Goal: Transaction & Acquisition: Download file/media

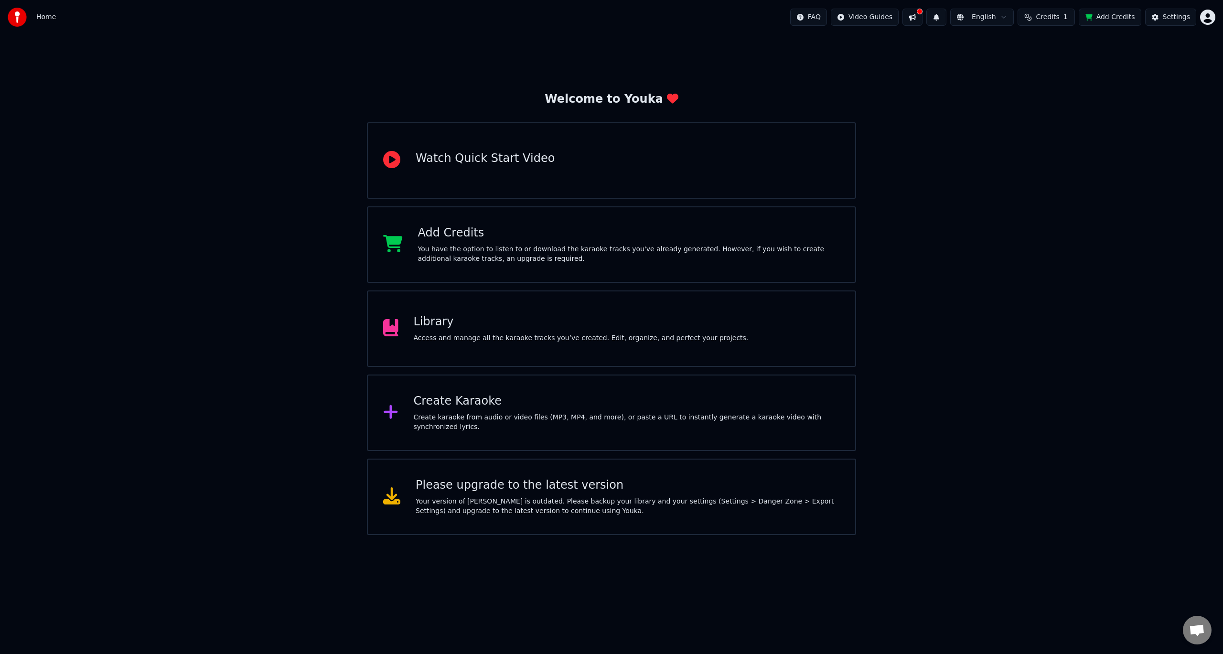
click at [541, 414] on div "Create Karaoke Create karaoke from audio or video files (MP3, MP4, and more), o…" at bounding box center [627, 413] width 427 height 38
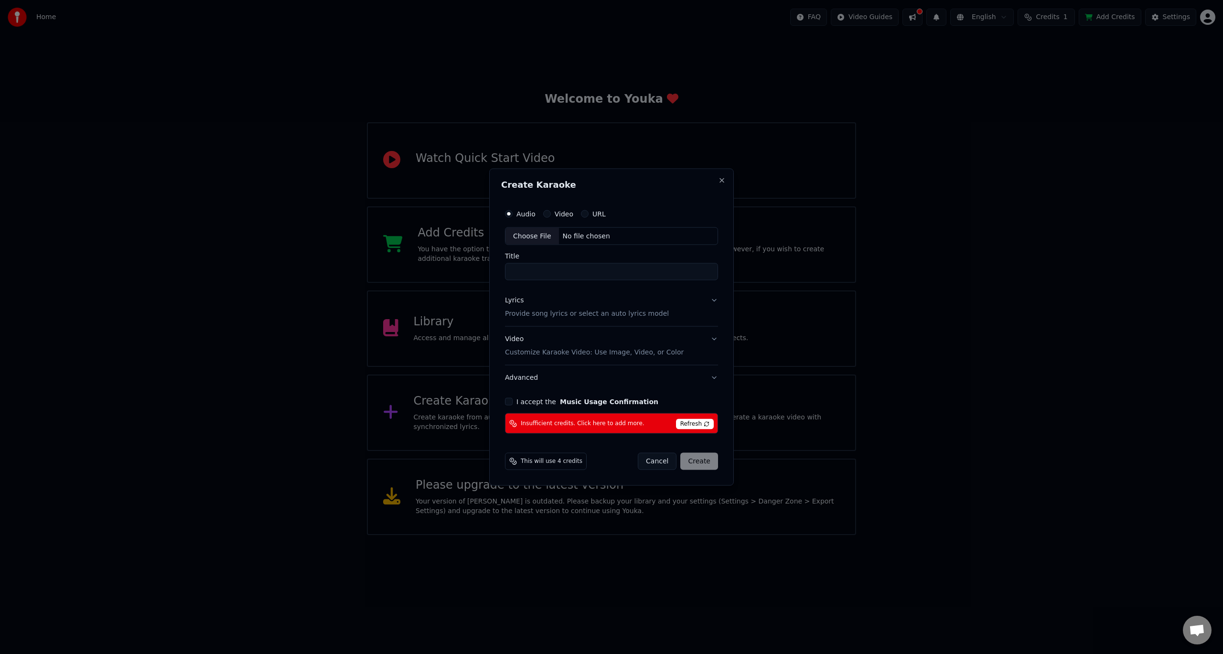
click at [656, 463] on button "Cancel" at bounding box center [657, 461] width 39 height 17
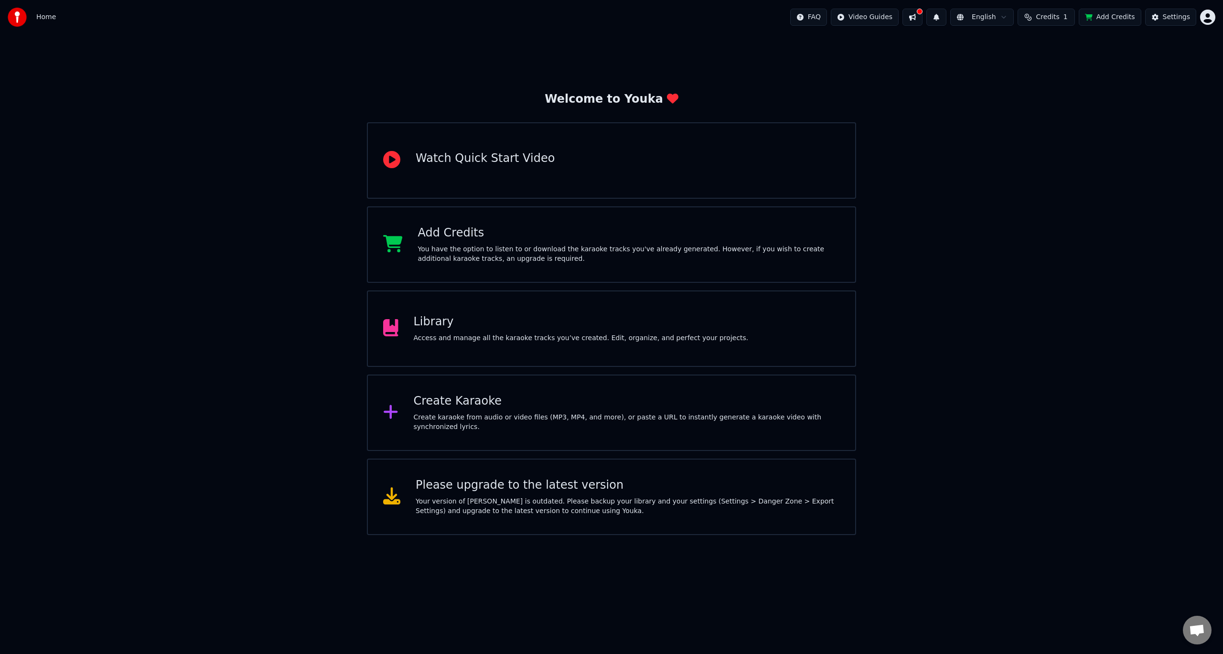
click at [534, 330] on div "Library Access and manage all the karaoke tracks you’ve created. Edit, organize…" at bounding box center [581, 328] width 335 height 29
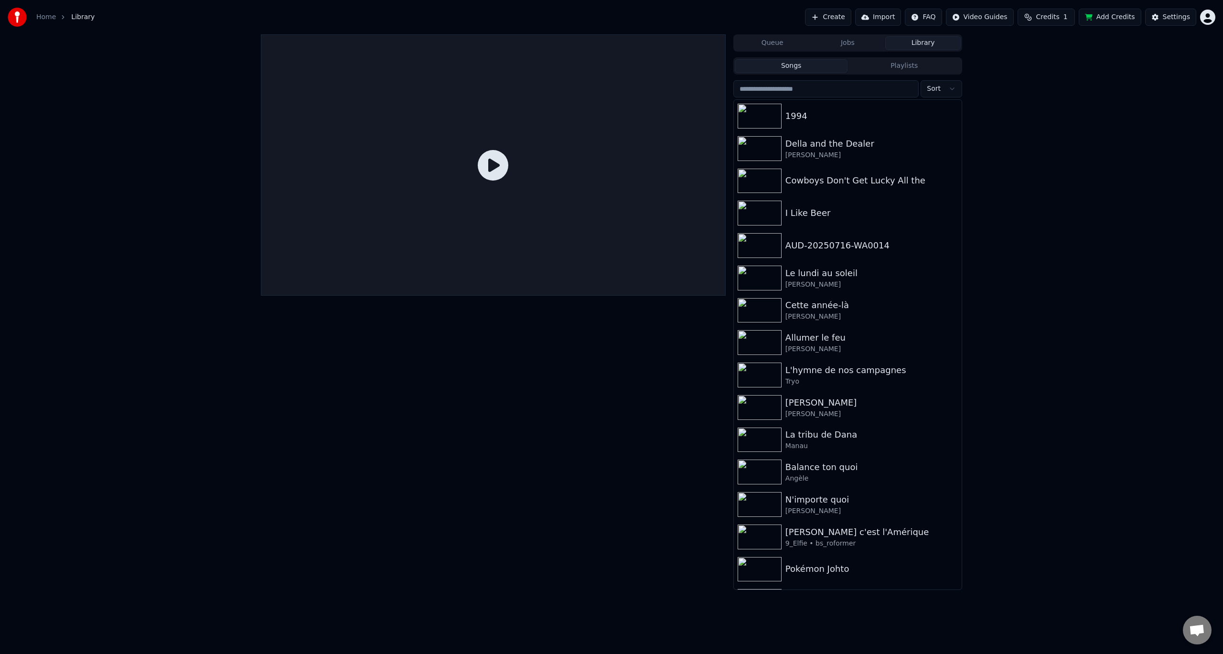
click at [863, 19] on button "Import" at bounding box center [878, 17] width 46 height 17
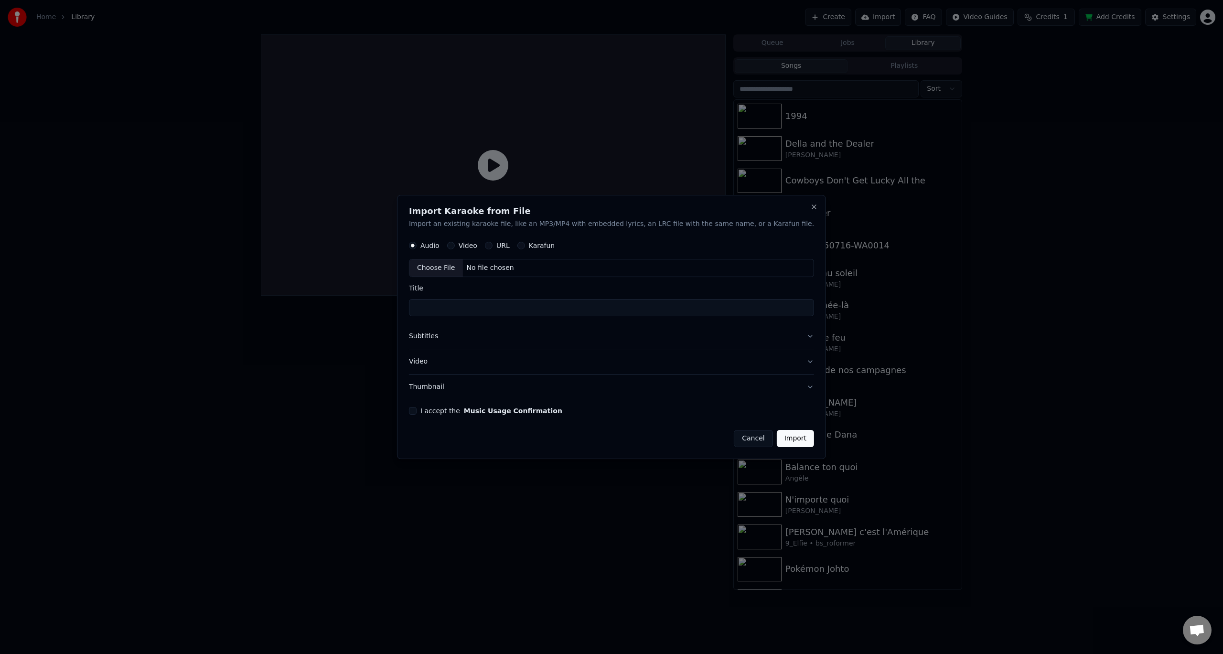
click at [467, 334] on button "Subtitles" at bounding box center [611, 337] width 405 height 25
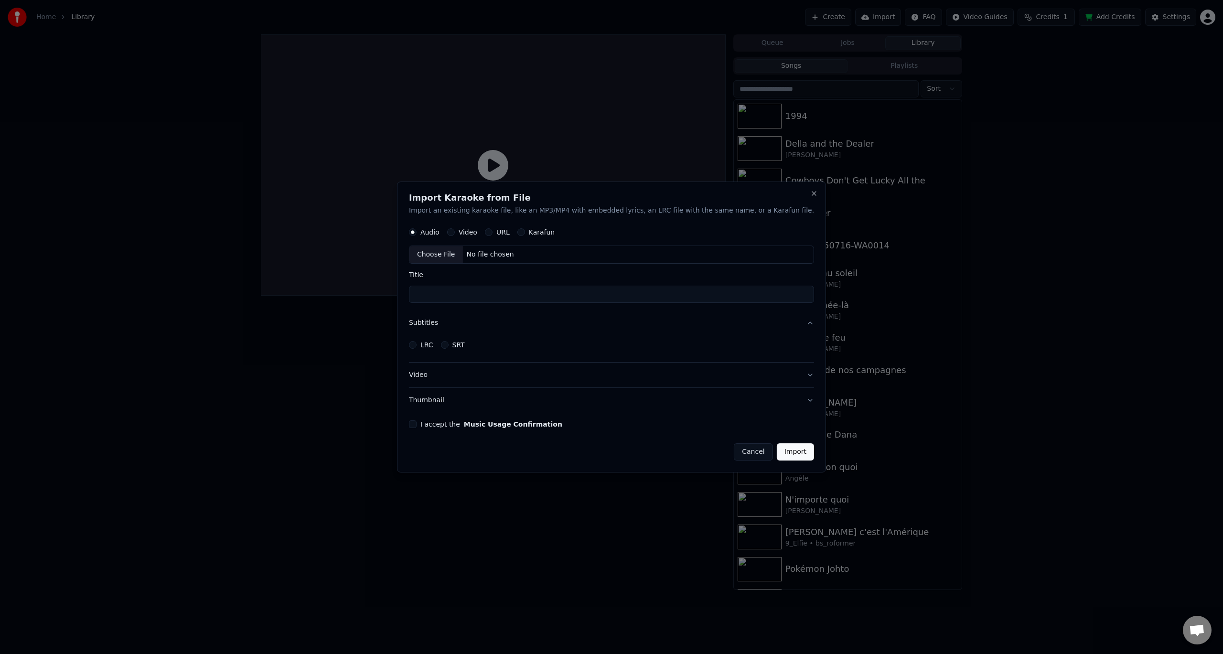
click at [433, 343] on div "Import Karaoke from File Import an existing karaoke file, like an MP3/MP4 with …" at bounding box center [611, 328] width 429 height 292
click at [417, 345] on button "LRC" at bounding box center [413, 345] width 8 height 8
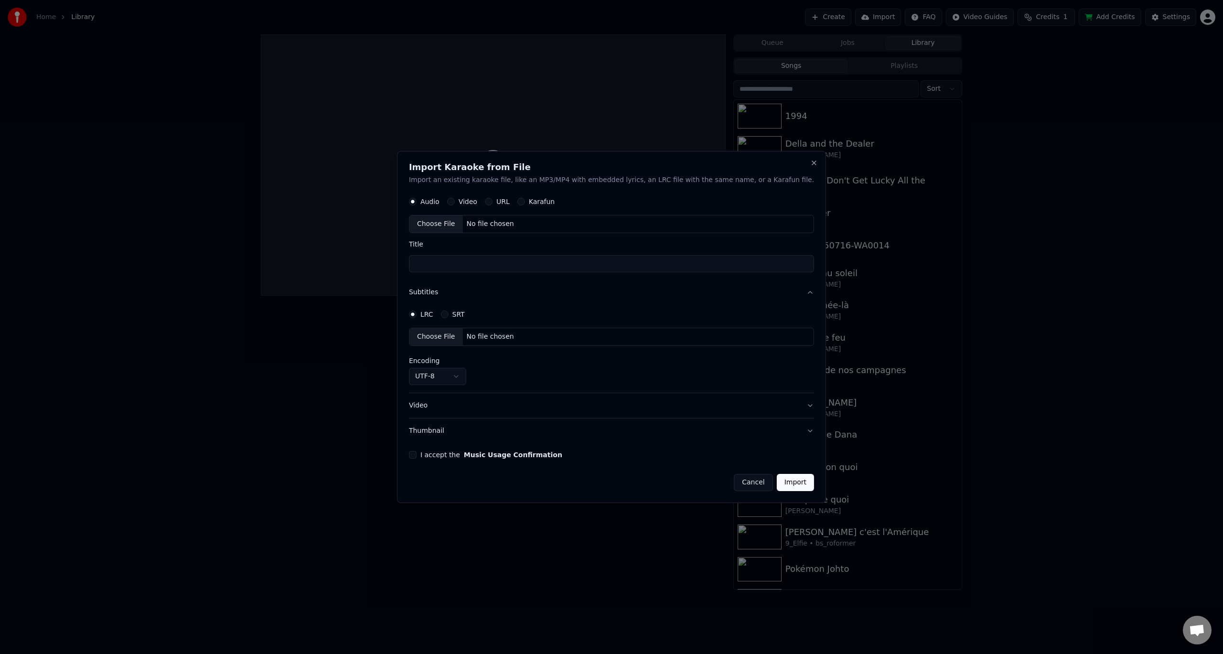
click at [472, 382] on body "**********" at bounding box center [611, 327] width 1223 height 654
select select "*********"
click at [461, 337] on div "Choose File" at bounding box center [437, 337] width 54 height 17
click at [482, 379] on body "**********" at bounding box center [611, 327] width 1223 height 654
select select "*********"
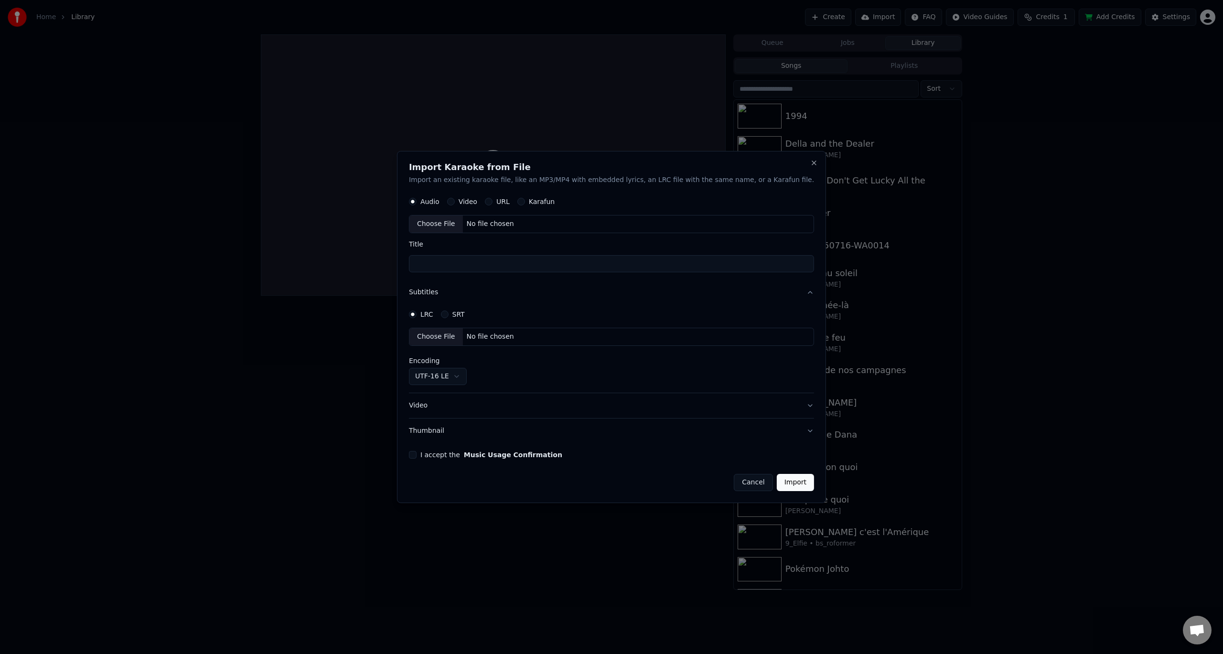
click at [463, 225] on div "Choose File" at bounding box center [437, 224] width 54 height 17
click at [455, 228] on div "Choose File" at bounding box center [437, 224] width 54 height 17
type input "**********"
click at [434, 456] on div "**********" at bounding box center [611, 327] width 429 height 353
click at [417, 455] on button "I accept the Music Usage Confirmation" at bounding box center [413, 455] width 8 height 8
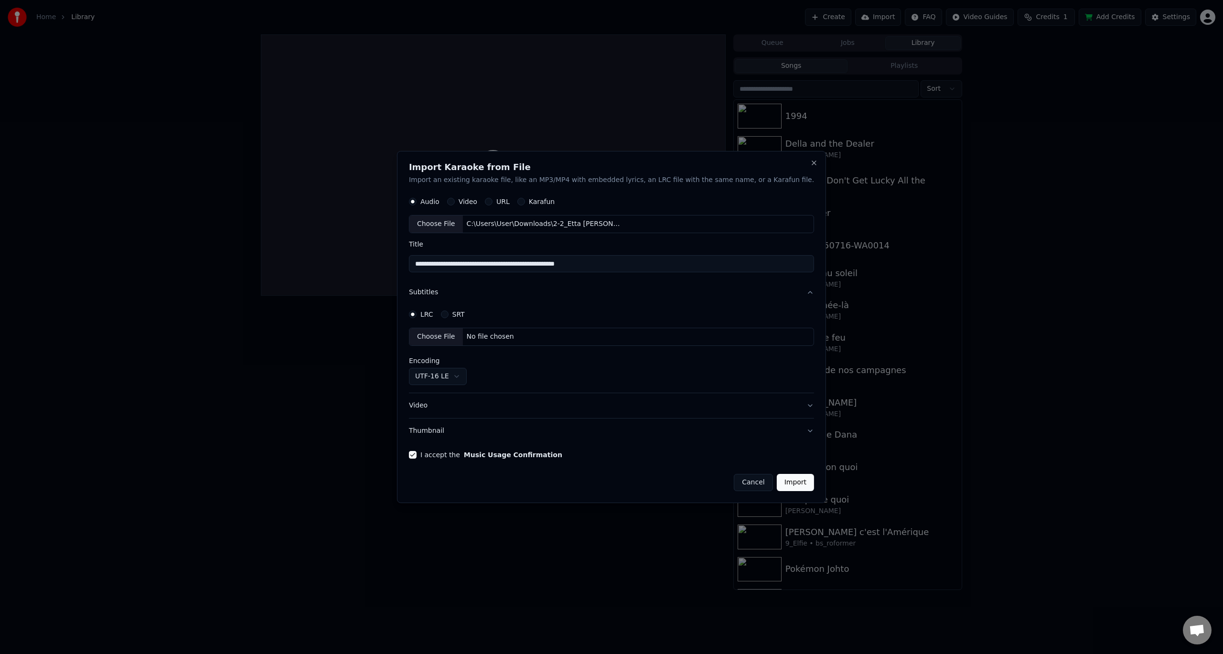
click at [777, 476] on button "Import" at bounding box center [795, 482] width 37 height 17
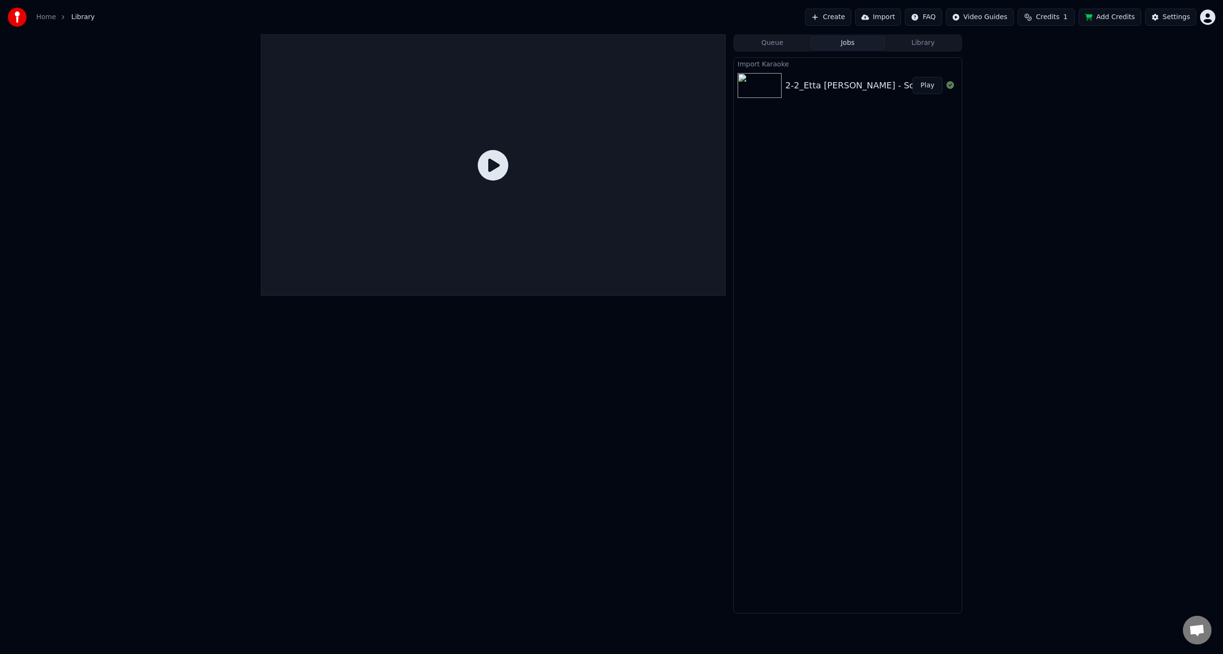
click at [484, 172] on icon at bounding box center [493, 165] width 31 height 31
click at [925, 84] on button "Play" at bounding box center [928, 85] width 30 height 17
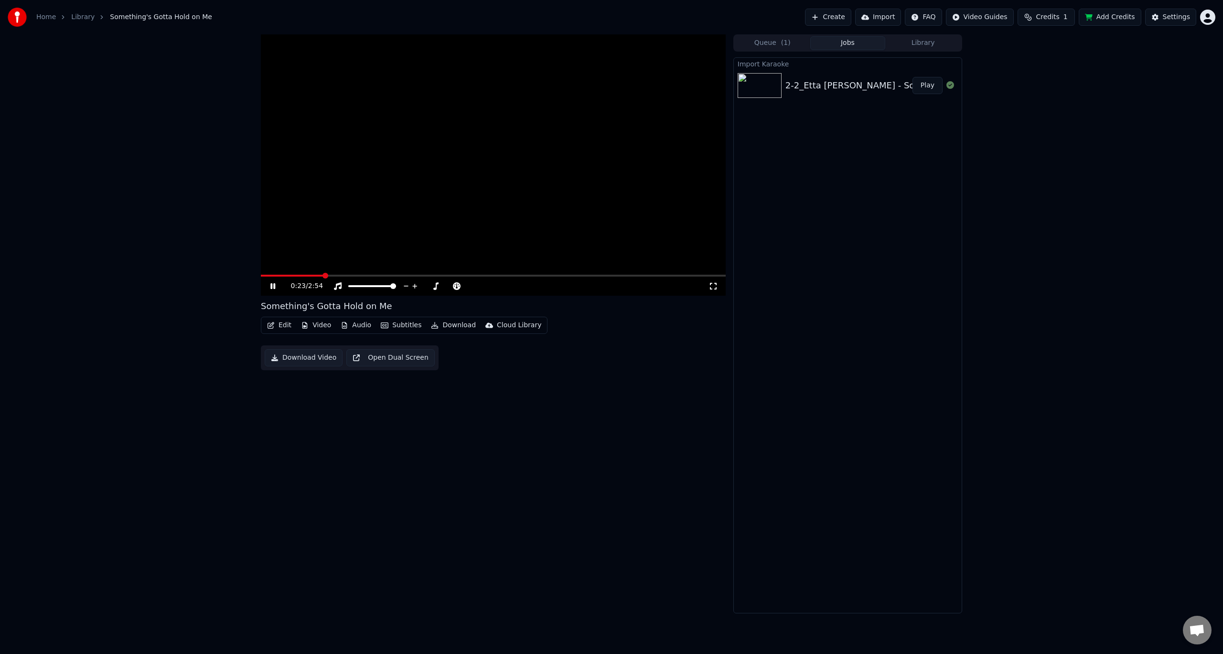
click at [331, 276] on span at bounding box center [493, 276] width 465 height 2
click at [345, 276] on span at bounding box center [493, 276] width 465 height 2
click at [359, 277] on span at bounding box center [493, 276] width 465 height 2
click at [390, 275] on span at bounding box center [493, 276] width 465 height 2
click at [417, 277] on span at bounding box center [493, 276] width 465 height 2
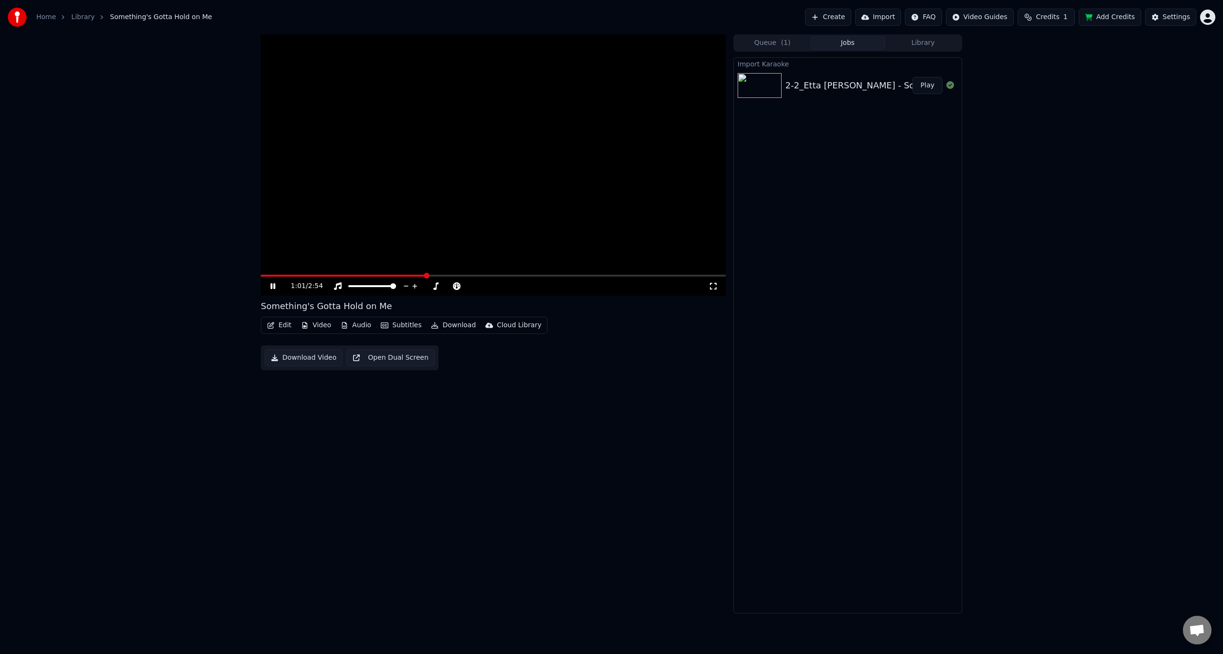
click at [277, 288] on icon at bounding box center [280, 286] width 22 height 8
click at [1024, 228] on div "1:02 / 2:54 Something's Gotta Hold on Me Edit Video Audio Subtitles Download Cl…" at bounding box center [611, 323] width 1223 height 579
click at [882, 15] on button "Import" at bounding box center [878, 17] width 46 height 17
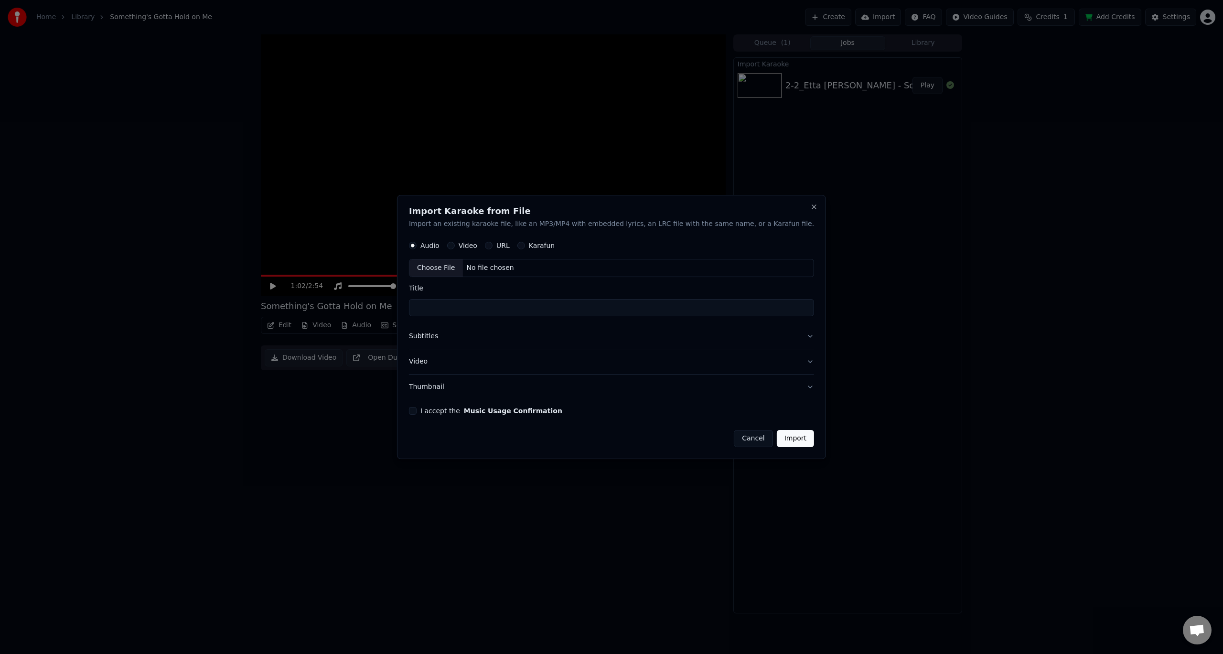
click at [518, 337] on button "Subtitles" at bounding box center [611, 337] width 405 height 25
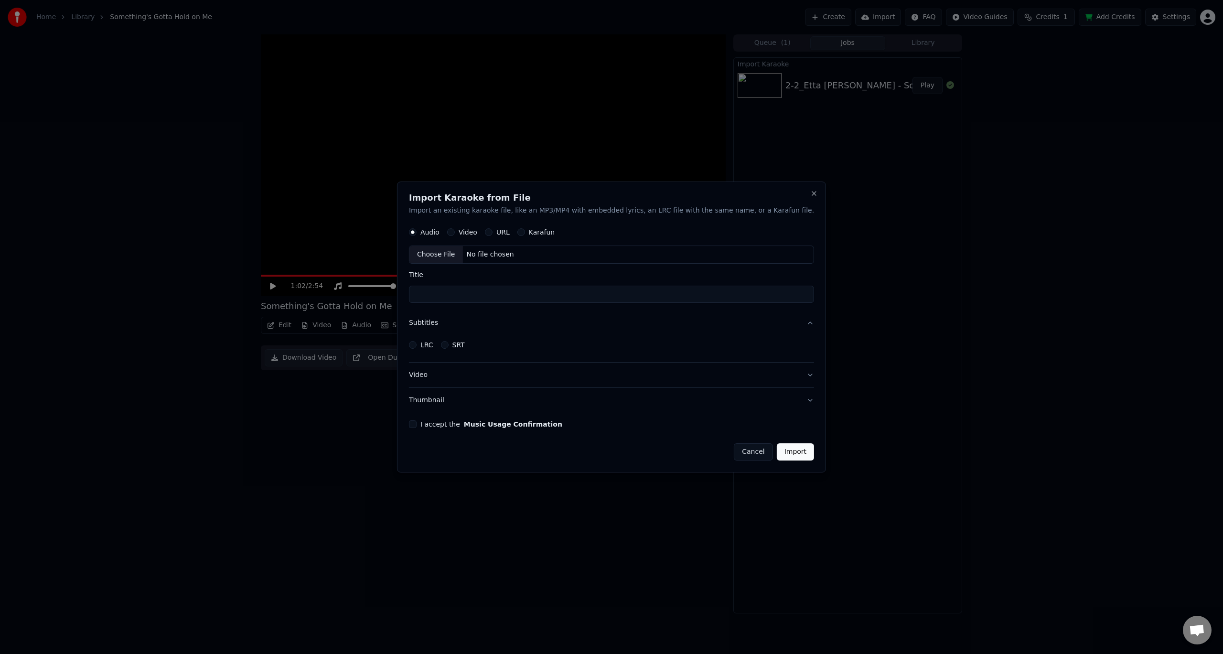
click at [417, 345] on button "LRC" at bounding box center [413, 345] width 8 height 8
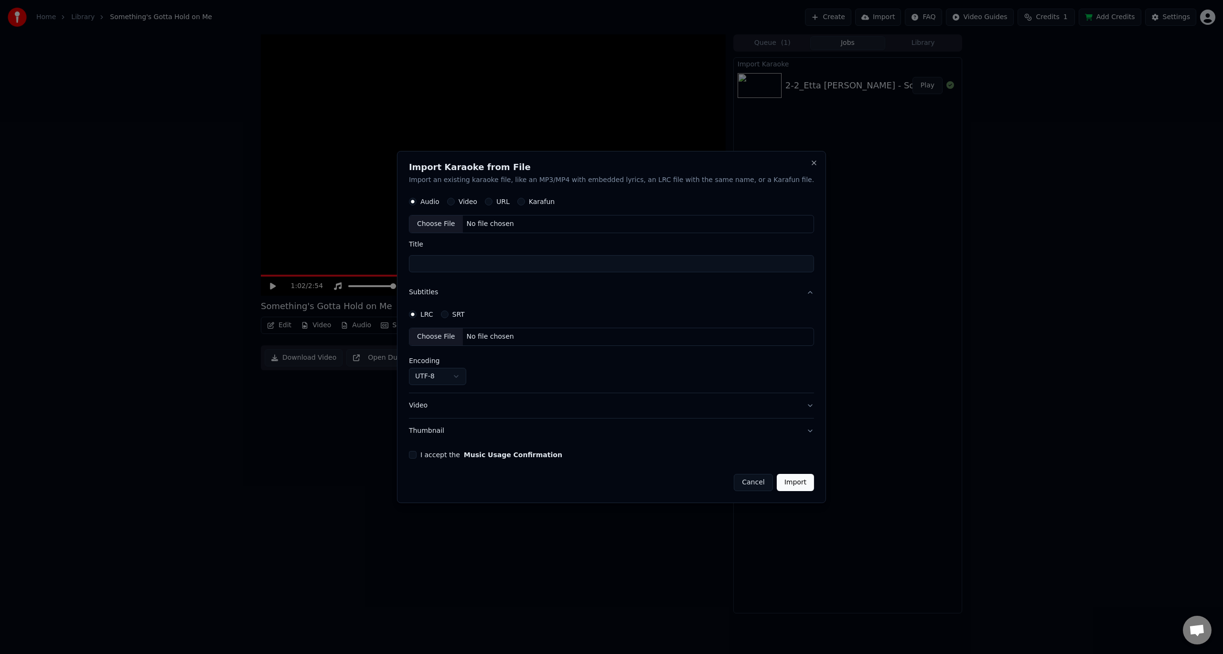
click at [463, 340] on div "Choose File" at bounding box center [437, 337] width 54 height 17
select select "*****"
click at [463, 341] on div "Choose File" at bounding box center [437, 337] width 54 height 17
click at [465, 315] on label "SRT" at bounding box center [458, 315] width 12 height 7
click at [448, 315] on button "SRT" at bounding box center [445, 315] width 8 height 8
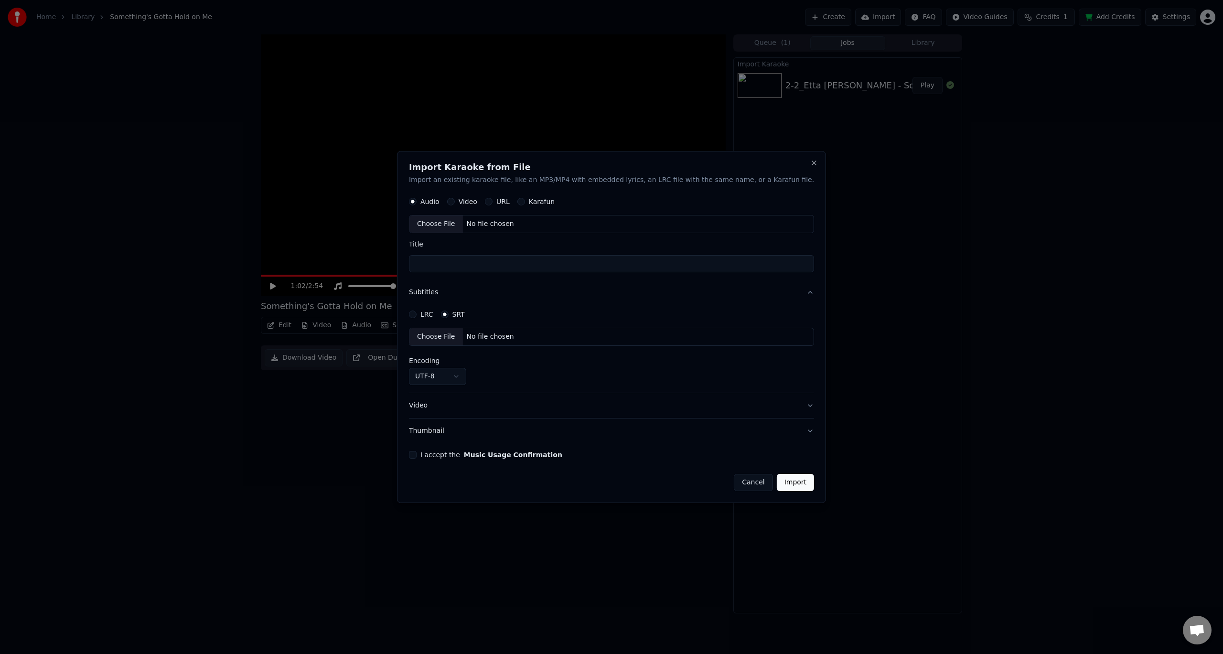
click at [433, 313] on label "LRC" at bounding box center [427, 315] width 13 height 7
click at [417, 313] on button "LRC" at bounding box center [413, 315] width 8 height 8
click at [518, 335] on div "No file chosen" at bounding box center [490, 338] width 55 height 10
click at [467, 375] on body "**********" at bounding box center [611, 327] width 1223 height 654
select select "*****"
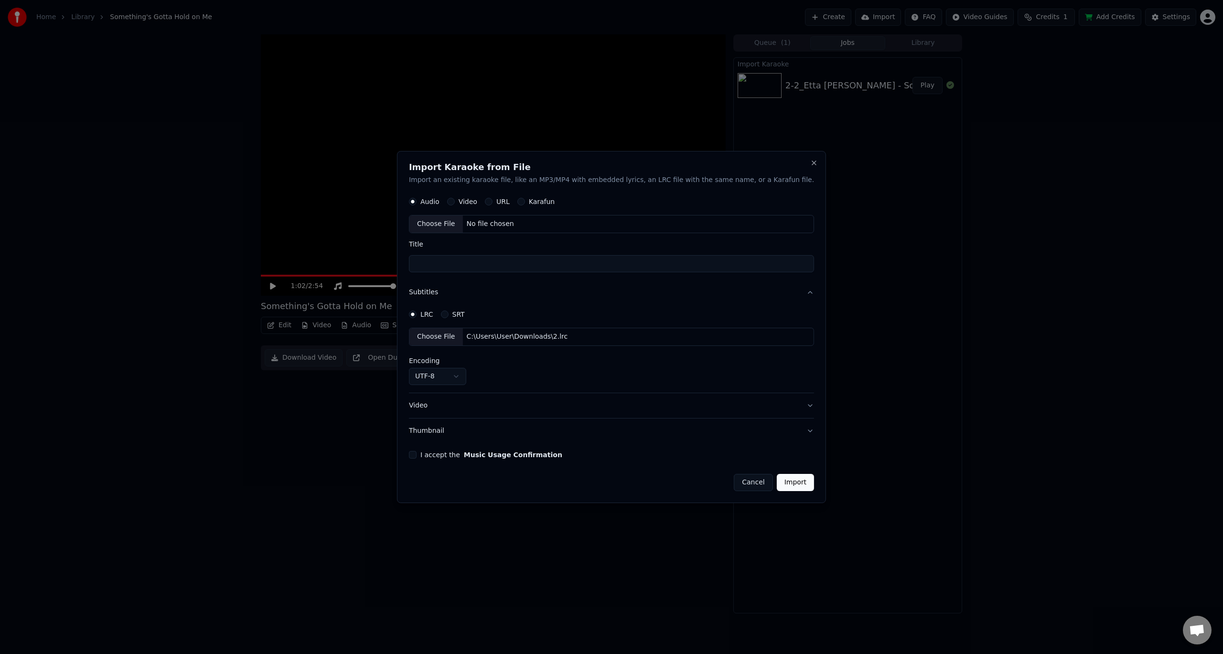
click at [463, 223] on div "Choose File" at bounding box center [437, 224] width 54 height 17
click at [417, 455] on button "I accept the Music Usage Confirmation" at bounding box center [413, 455] width 8 height 8
click at [520, 406] on button "Video" at bounding box center [611, 405] width 405 height 25
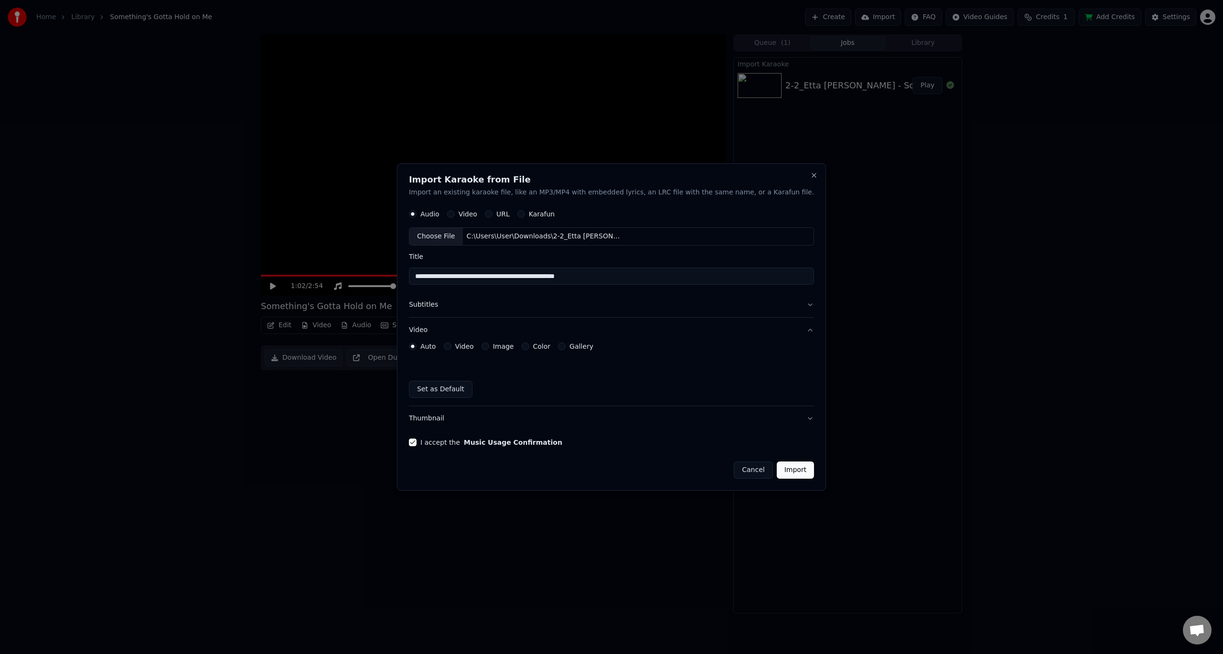
click at [539, 347] on div "Auto Video Image Color Gallery" at bounding box center [501, 347] width 184 height 8
click at [529, 346] on button "Color" at bounding box center [525, 347] width 8 height 8
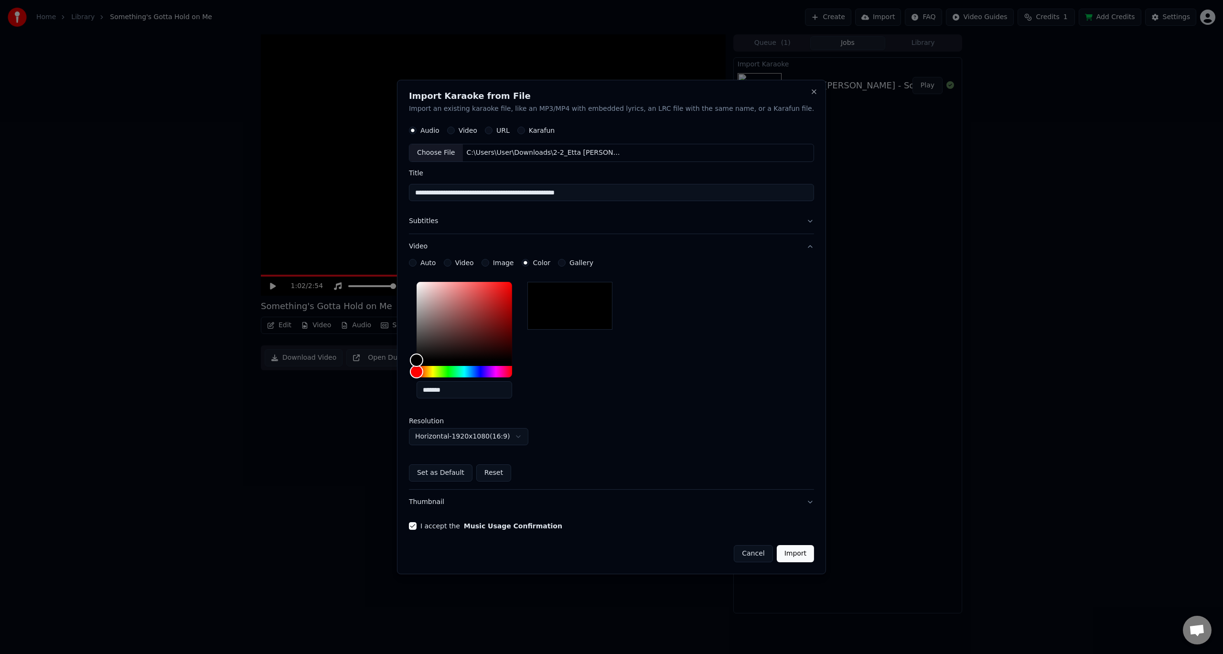
click at [454, 196] on input "**********" at bounding box center [611, 192] width 405 height 17
drag, startPoint x: 452, startPoint y: 194, endPoint x: 437, endPoint y: 194, distance: 14.8
click at [437, 194] on input "**********" at bounding box center [611, 192] width 405 height 17
click at [477, 192] on input "**********" at bounding box center [611, 192] width 405 height 17
drag, startPoint x: 572, startPoint y: 194, endPoint x: 860, endPoint y: 201, distance: 288.7
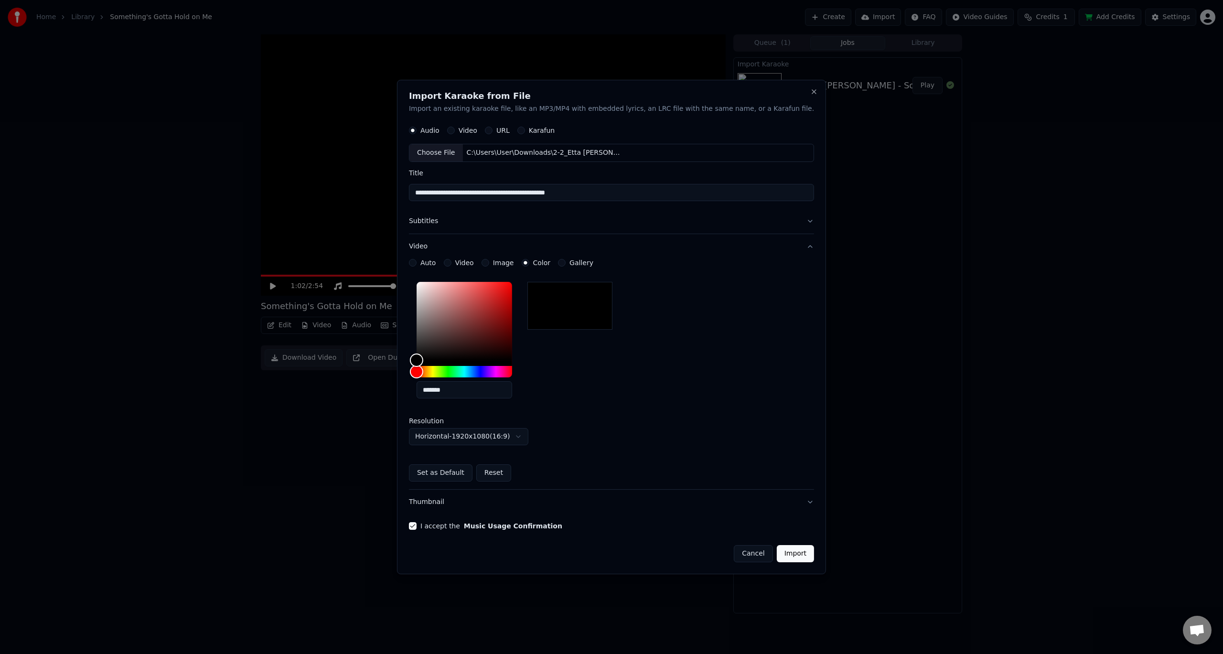
click at [856, 201] on body "**********" at bounding box center [611, 327] width 1223 height 654
type input "**********"
click at [777, 552] on button "Import" at bounding box center [795, 553] width 37 height 17
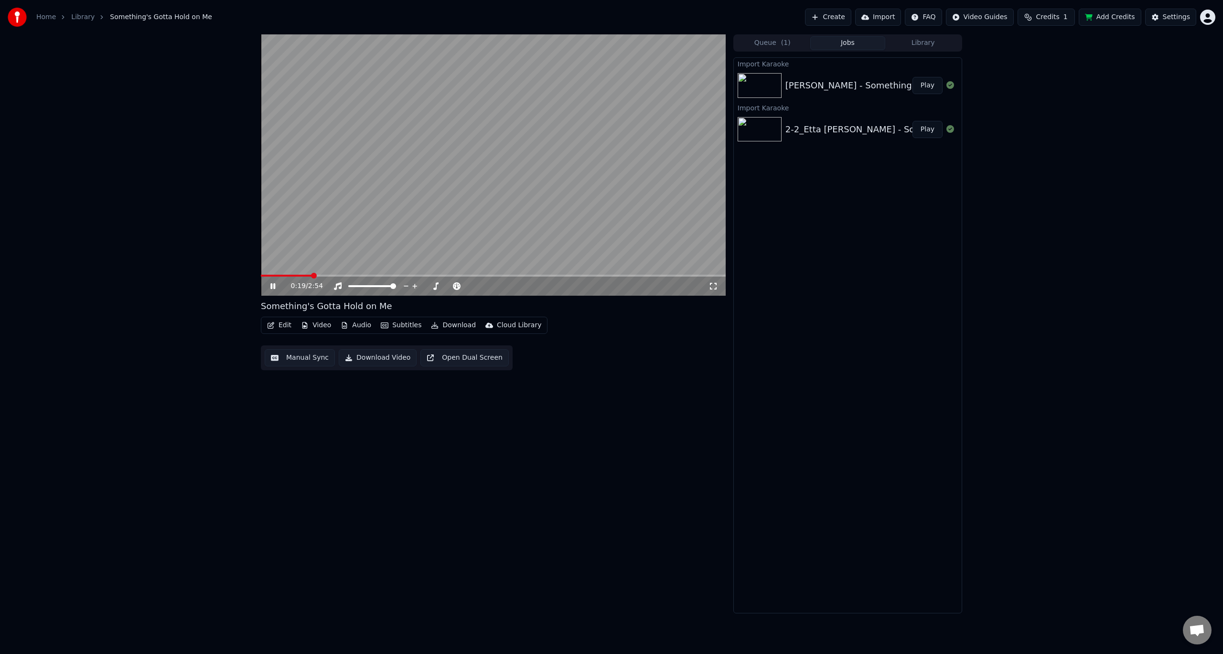
click at [271, 274] on video at bounding box center [493, 164] width 465 height 261
click at [270, 278] on div "0:19 / 2:54" at bounding box center [493, 286] width 465 height 19
click at [271, 275] on span at bounding box center [266, 276] width 11 height 2
click at [272, 286] on icon at bounding box center [273, 286] width 6 height 7
click at [463, 323] on button "Download" at bounding box center [453, 325] width 53 height 13
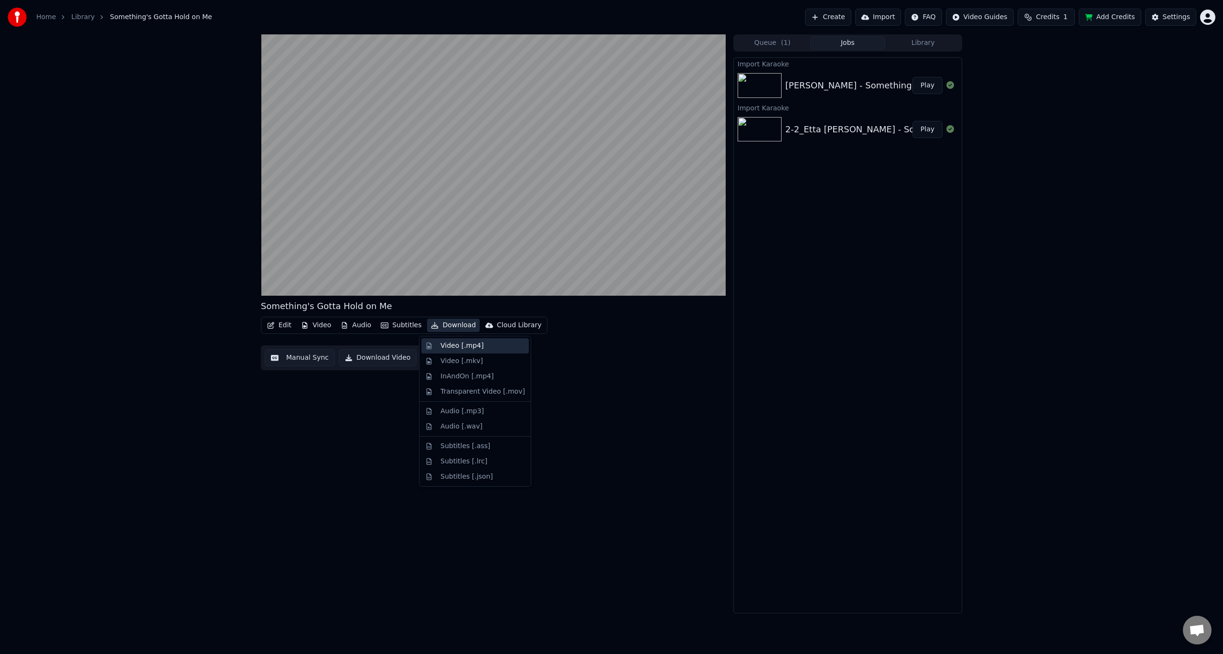
click at [489, 347] on div "Video [.mp4]" at bounding box center [483, 346] width 85 height 10
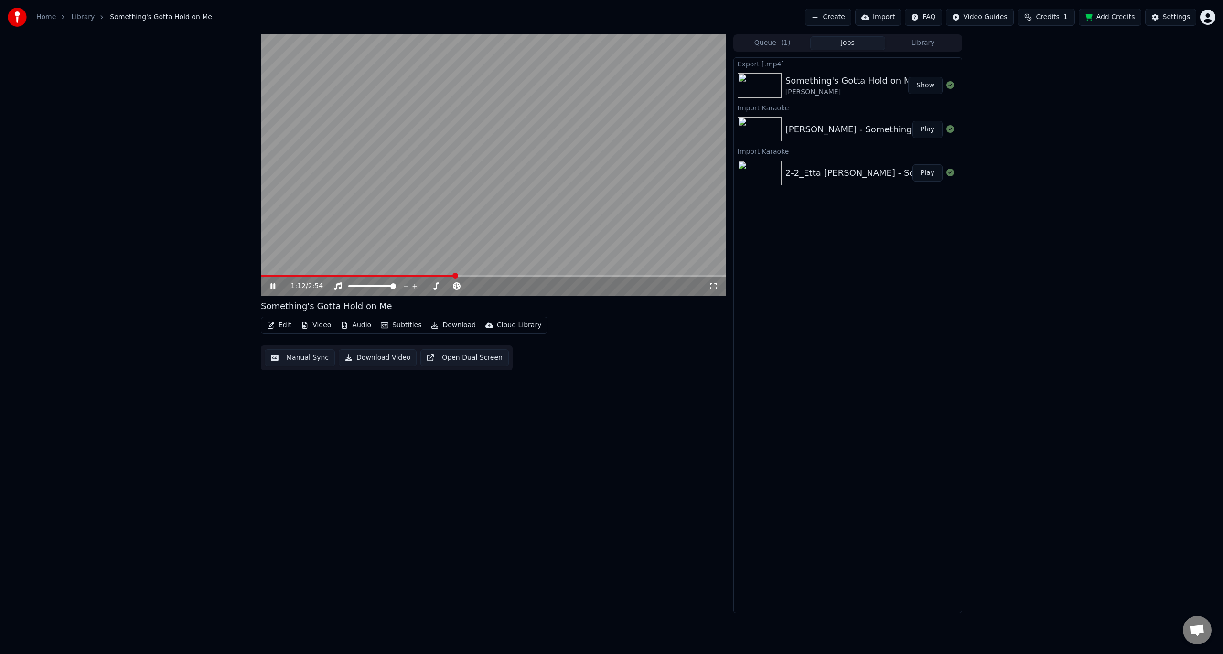
click at [472, 278] on div "1:12 / 2:54" at bounding box center [493, 286] width 465 height 19
click at [470, 276] on span at bounding box center [493, 276] width 465 height 2
click at [439, 177] on video at bounding box center [493, 164] width 465 height 261
click at [532, 148] on video at bounding box center [493, 164] width 465 height 261
click at [272, 285] on icon at bounding box center [273, 286] width 5 height 6
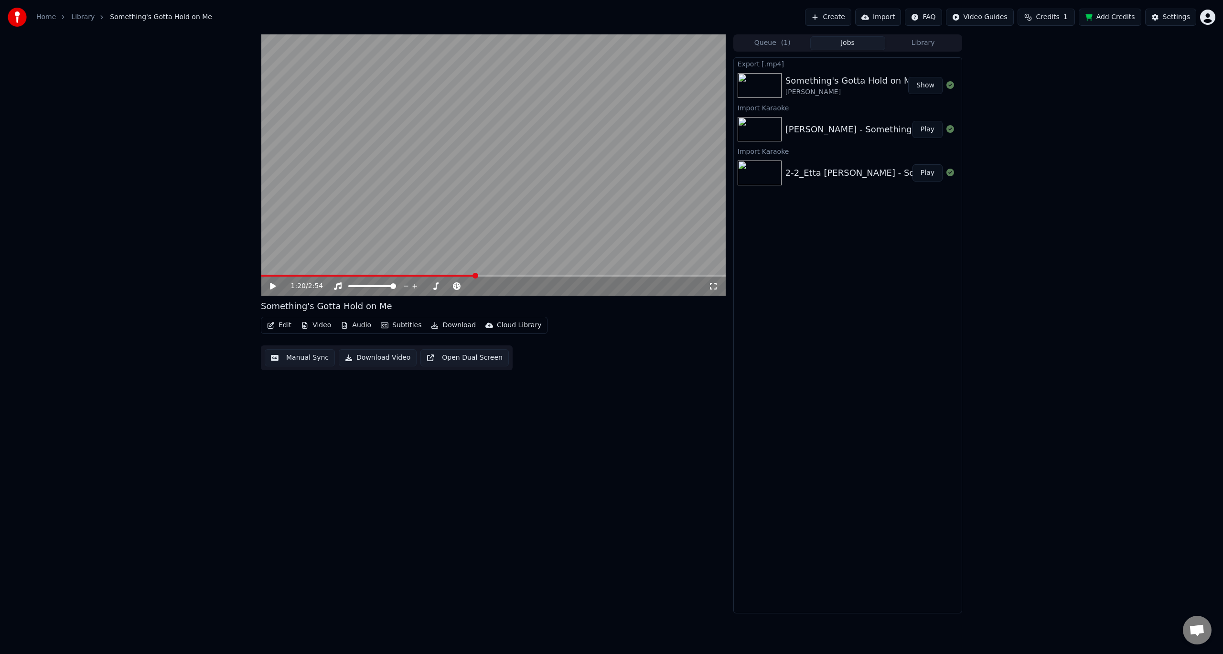
click at [1021, 282] on div "1:20 / 2:54 Something's Gotta Hold on Me Edit Video Audio Subtitles Download Cl…" at bounding box center [611, 323] width 1223 height 579
click at [860, 19] on button "Import" at bounding box center [878, 17] width 46 height 17
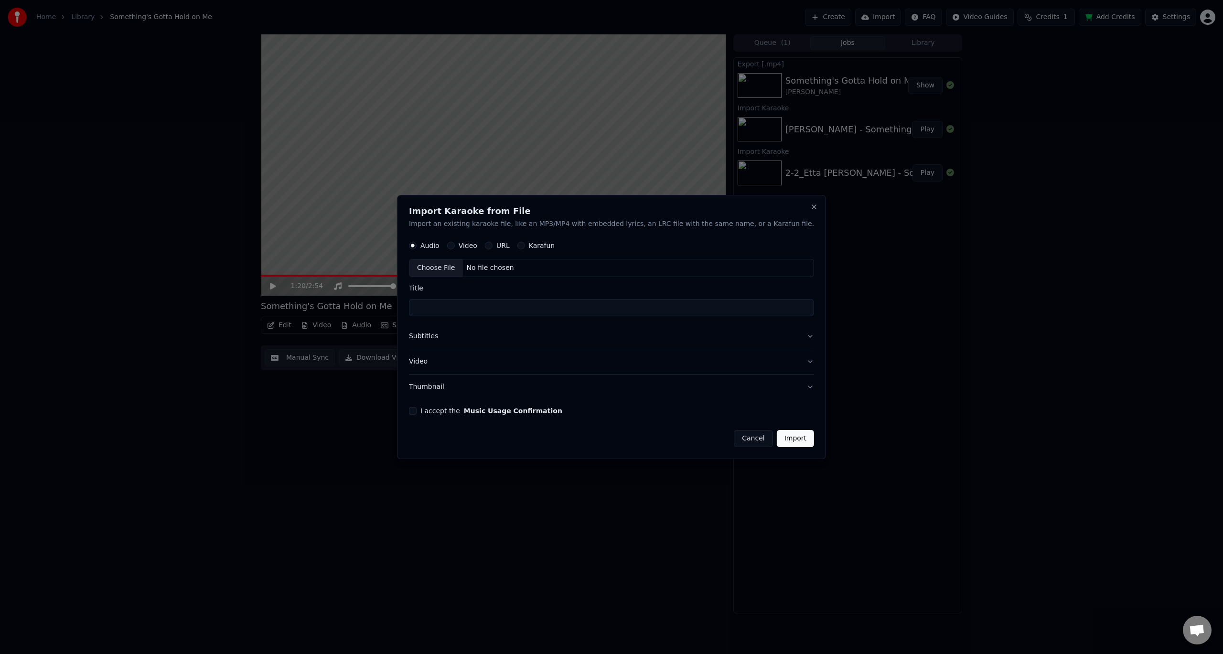
click at [462, 339] on button "Subtitles" at bounding box center [611, 337] width 405 height 25
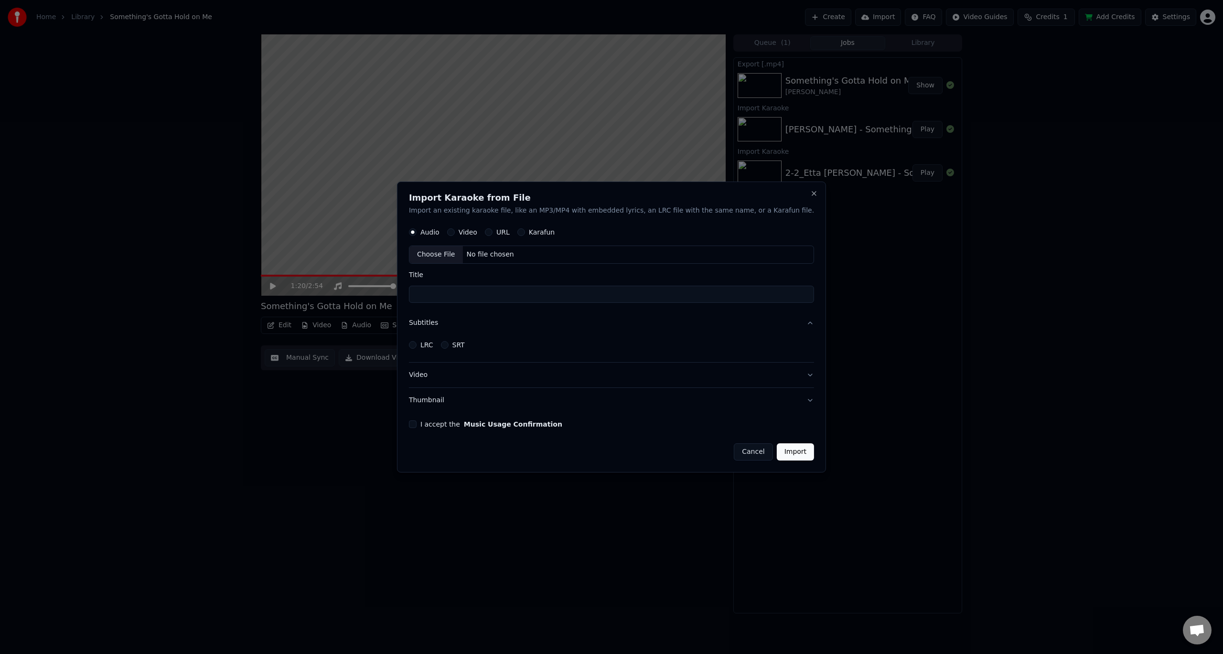
click at [417, 345] on button "LRC" at bounding box center [413, 345] width 8 height 8
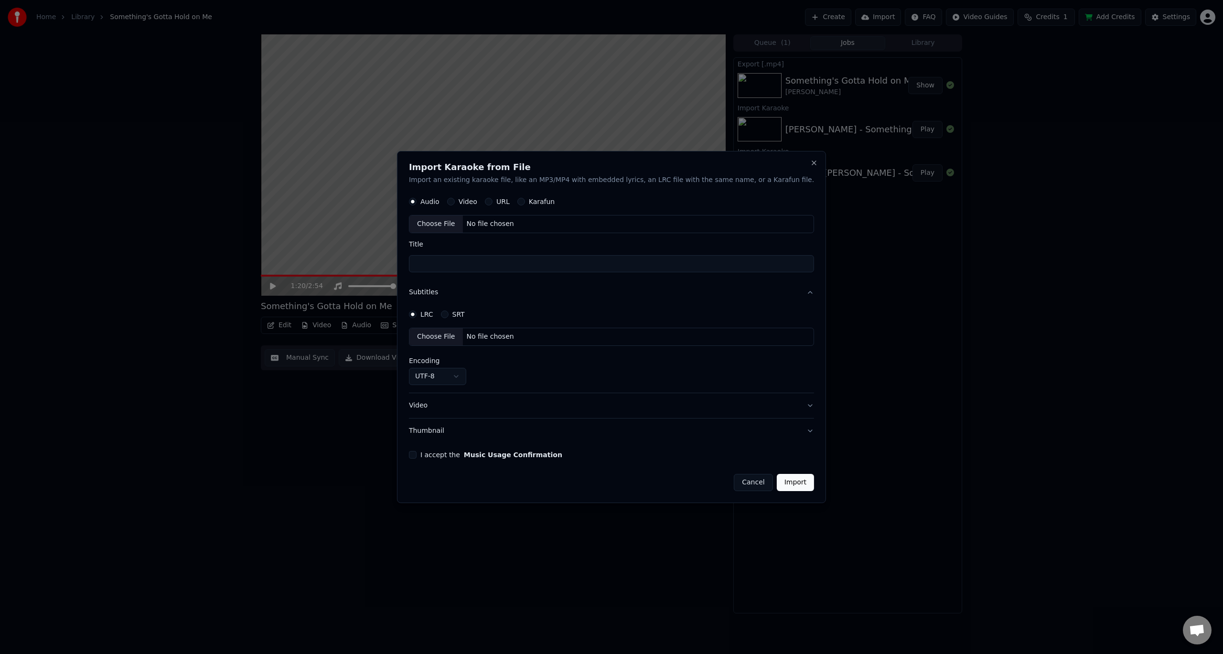
click at [463, 339] on div "Choose File" at bounding box center [437, 337] width 54 height 17
click at [476, 369] on body "**********" at bounding box center [611, 327] width 1223 height 654
select select "*****"
click at [463, 226] on div "Choose File" at bounding box center [437, 224] width 54 height 17
click at [417, 453] on button "I accept the Music Usage Confirmation" at bounding box center [413, 455] width 8 height 8
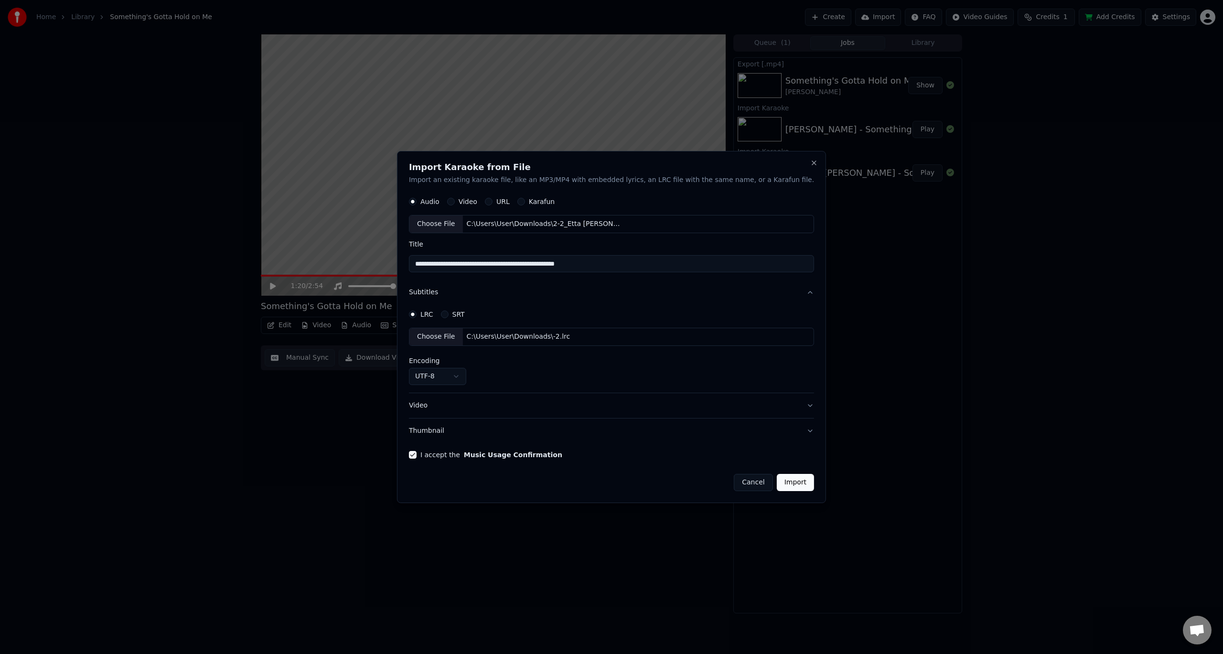
click at [559, 405] on button "Video" at bounding box center [611, 405] width 405 height 25
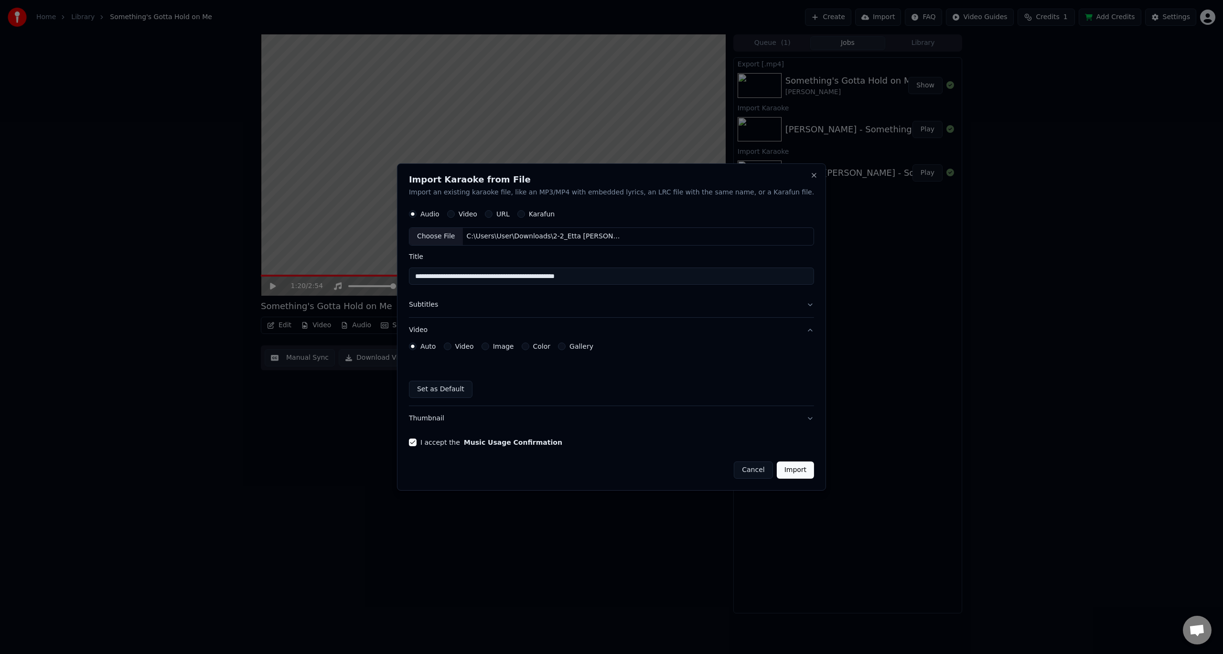
click at [529, 346] on button "Color" at bounding box center [525, 347] width 8 height 8
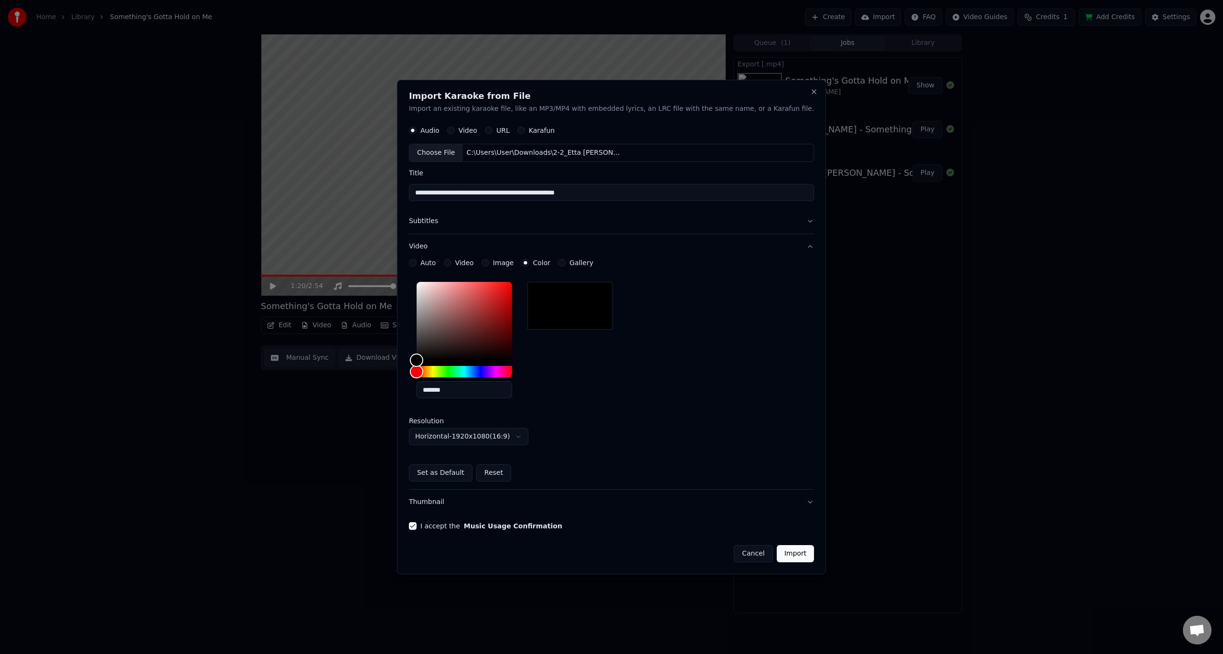
drag, startPoint x: 454, startPoint y: 189, endPoint x: 415, endPoint y: 184, distance: 39.1
click at [415, 184] on body "**********" at bounding box center [611, 327] width 1223 height 654
click at [547, 192] on input "**********" at bounding box center [611, 192] width 405 height 17
drag, startPoint x: 570, startPoint y: 194, endPoint x: 764, endPoint y: 198, distance: 194.1
click at [764, 198] on input "**********" at bounding box center [611, 192] width 405 height 17
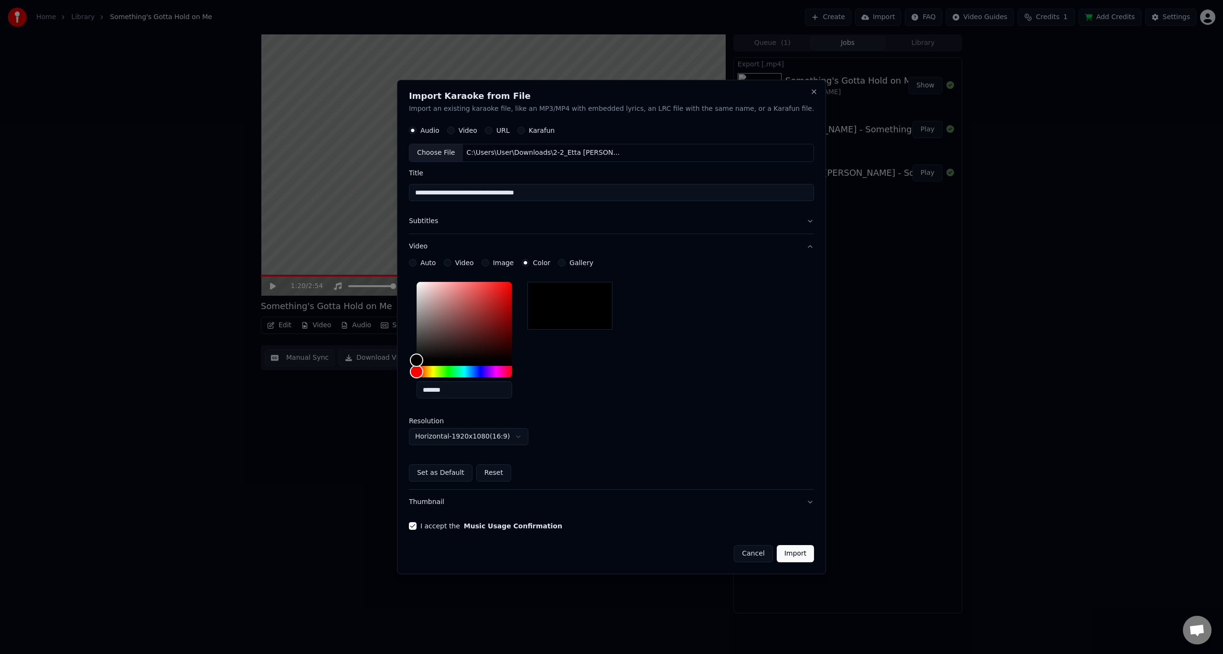
type input "**********"
click at [777, 556] on button "Import" at bounding box center [795, 553] width 37 height 17
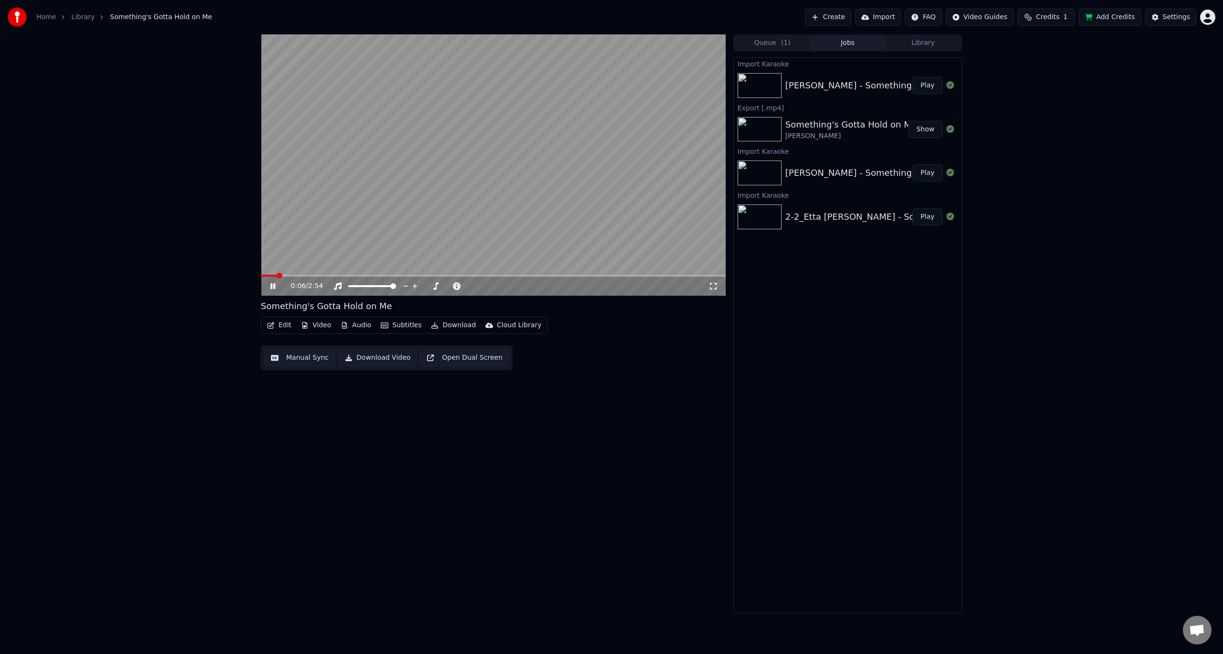
click at [261, 277] on span at bounding box center [269, 276] width 16 height 2
click at [261, 276] on span at bounding box center [269, 276] width 17 height 2
click at [274, 286] on icon at bounding box center [273, 286] width 5 height 6
click at [263, 275] on span at bounding box center [266, 276] width 6 height 6
click at [1174, 22] on div "Settings" at bounding box center [1176, 17] width 27 height 10
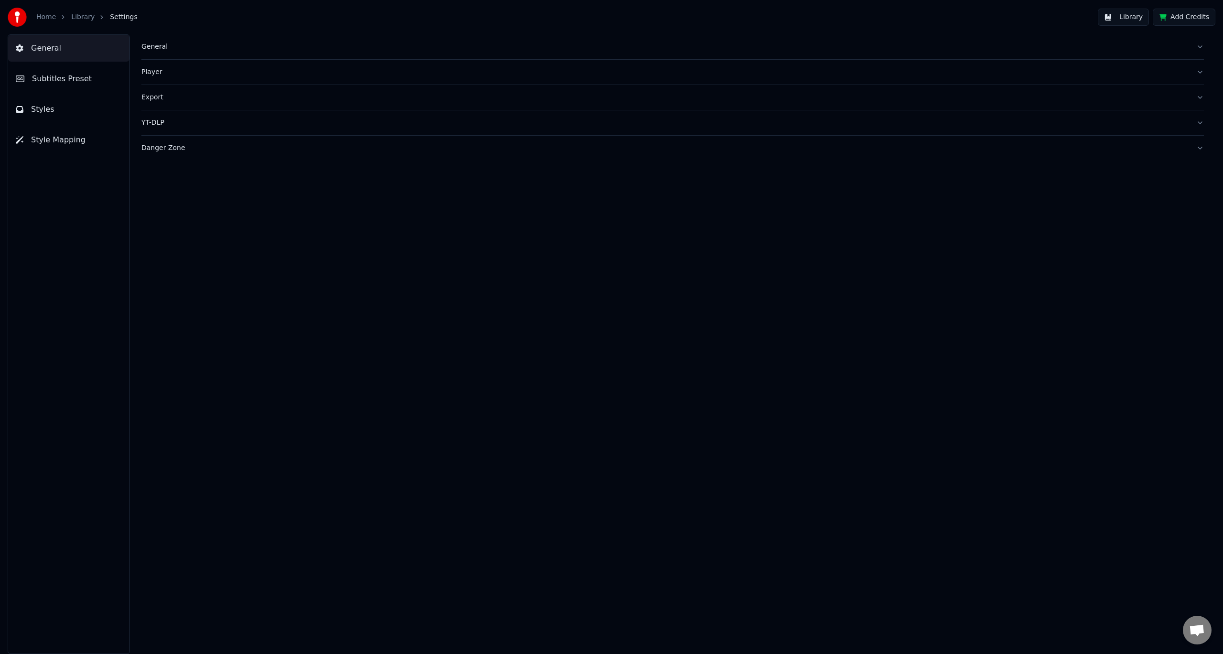
click at [174, 44] on div "General" at bounding box center [665, 47] width 1048 height 10
click at [66, 106] on button "Styles" at bounding box center [68, 109] width 121 height 27
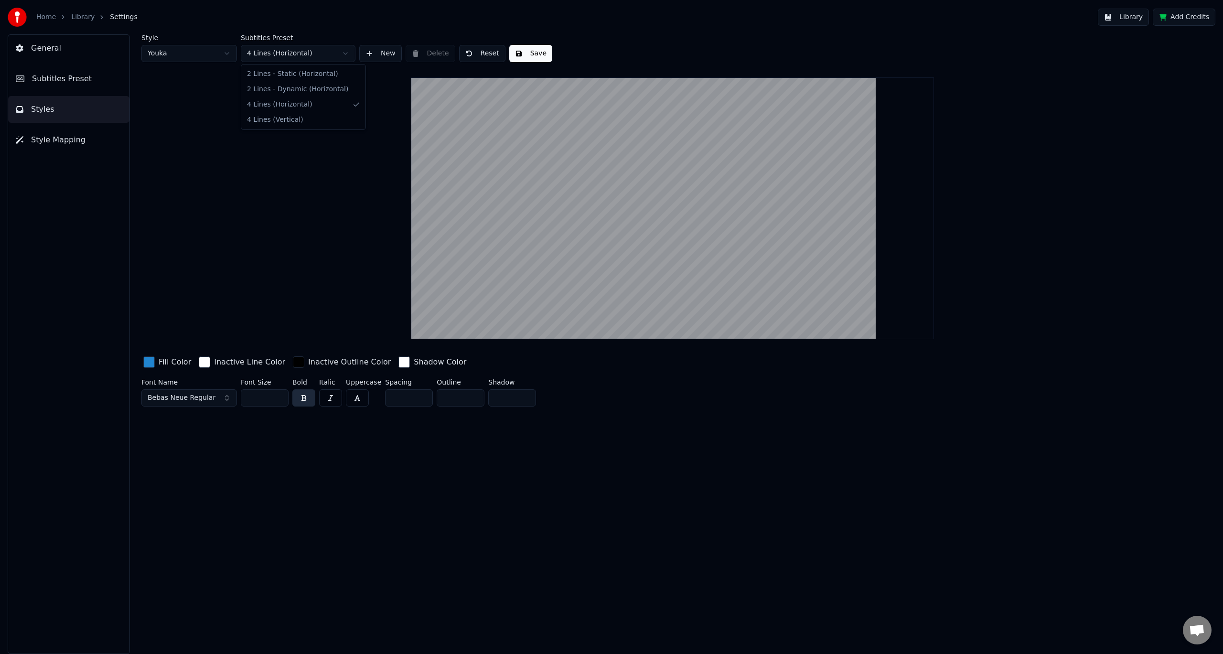
click at [296, 61] on html "Home Library Settings Library Add Credits General Subtitles Preset Styles Style…" at bounding box center [611, 327] width 1223 height 654
click at [256, 192] on html "Home Library Settings Library Add Credits General Subtitles Preset Styles Style…" at bounding box center [611, 327] width 1223 height 654
click at [66, 142] on span "Style Mapping" at bounding box center [58, 139] width 54 height 11
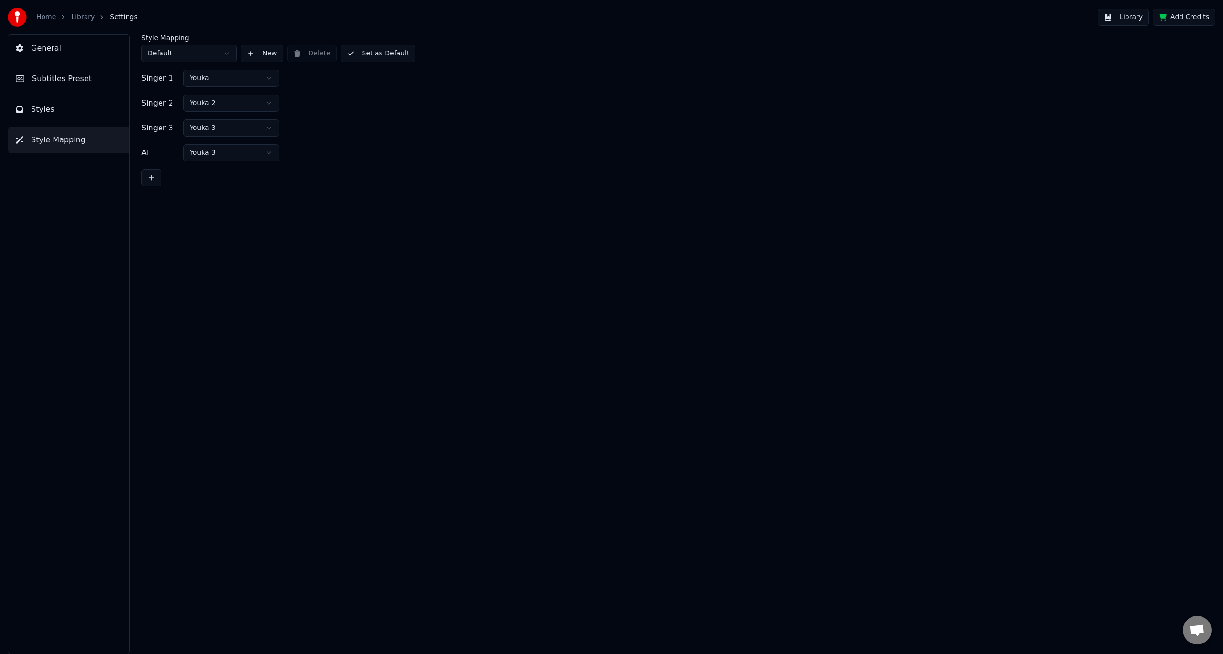
click at [69, 36] on button "General" at bounding box center [68, 48] width 121 height 27
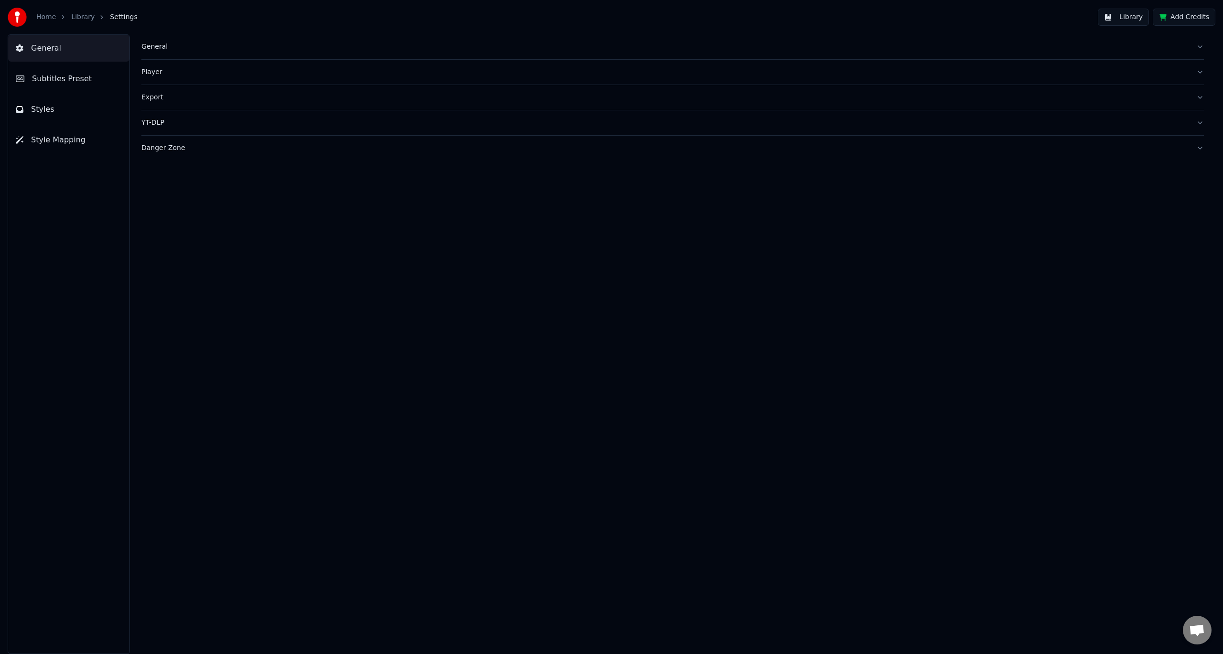
click at [54, 110] on button "Styles" at bounding box center [68, 109] width 121 height 27
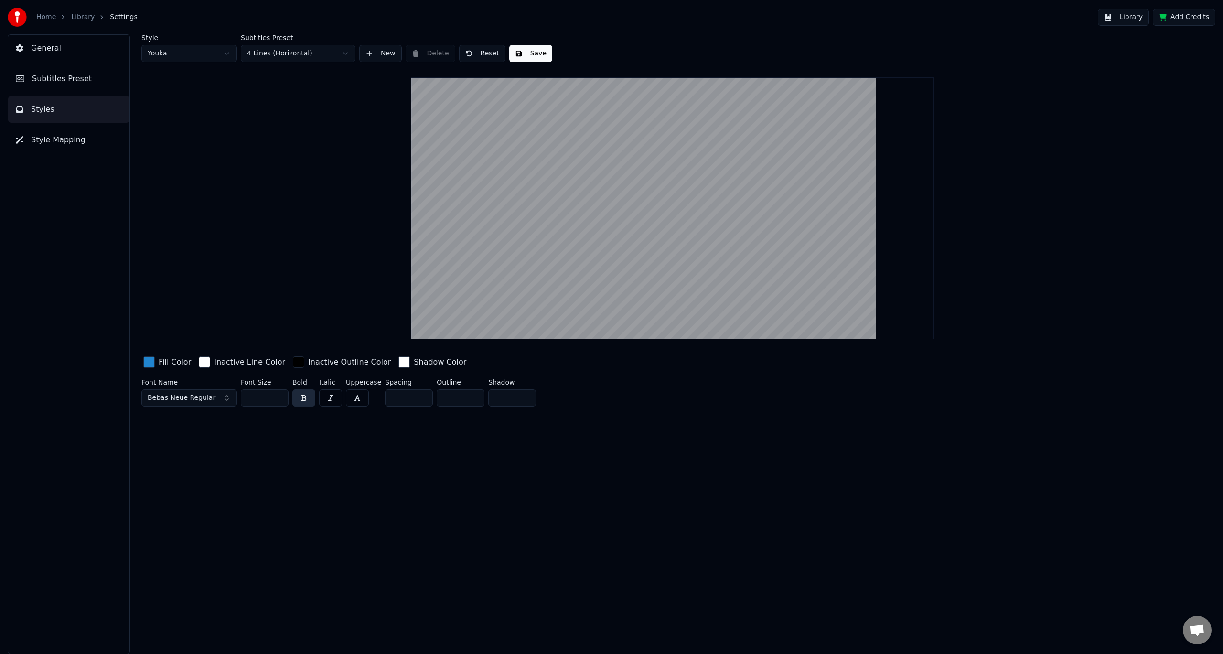
click at [64, 149] on button "Style Mapping" at bounding box center [68, 140] width 121 height 27
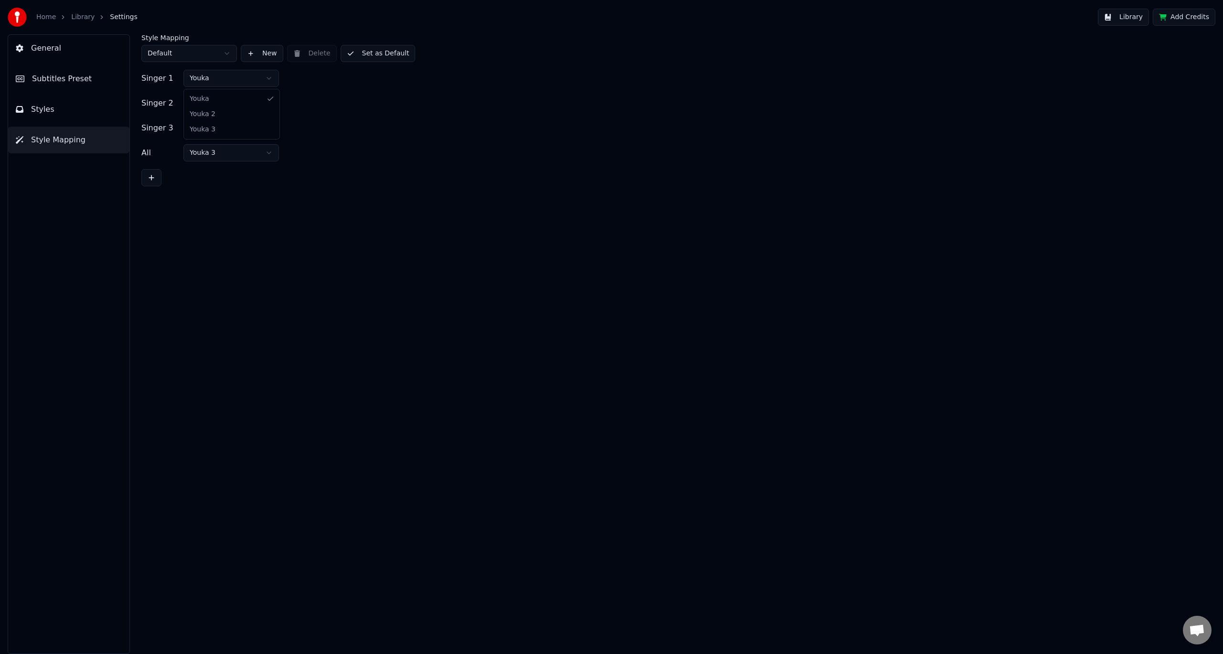
click at [203, 81] on html "Home Library Settings Library Add Credits General Subtitles Preset Styles Style…" at bounding box center [611, 327] width 1223 height 654
click at [205, 79] on html "Home Library Settings Library Add Credits General Subtitles Preset Styles Style…" at bounding box center [611, 327] width 1223 height 654
click at [151, 79] on div "Singer 1" at bounding box center [160, 78] width 38 height 11
click at [73, 54] on button "General" at bounding box center [68, 48] width 121 height 27
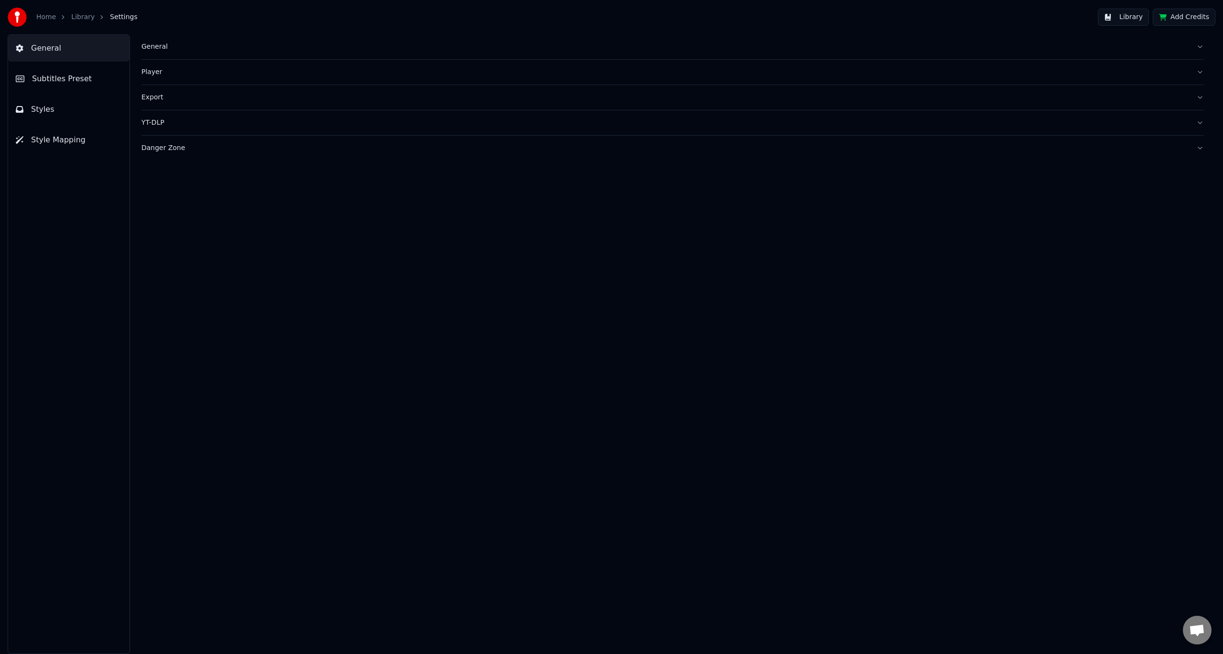
click at [63, 75] on span "Subtitles Preset" at bounding box center [62, 78] width 60 height 11
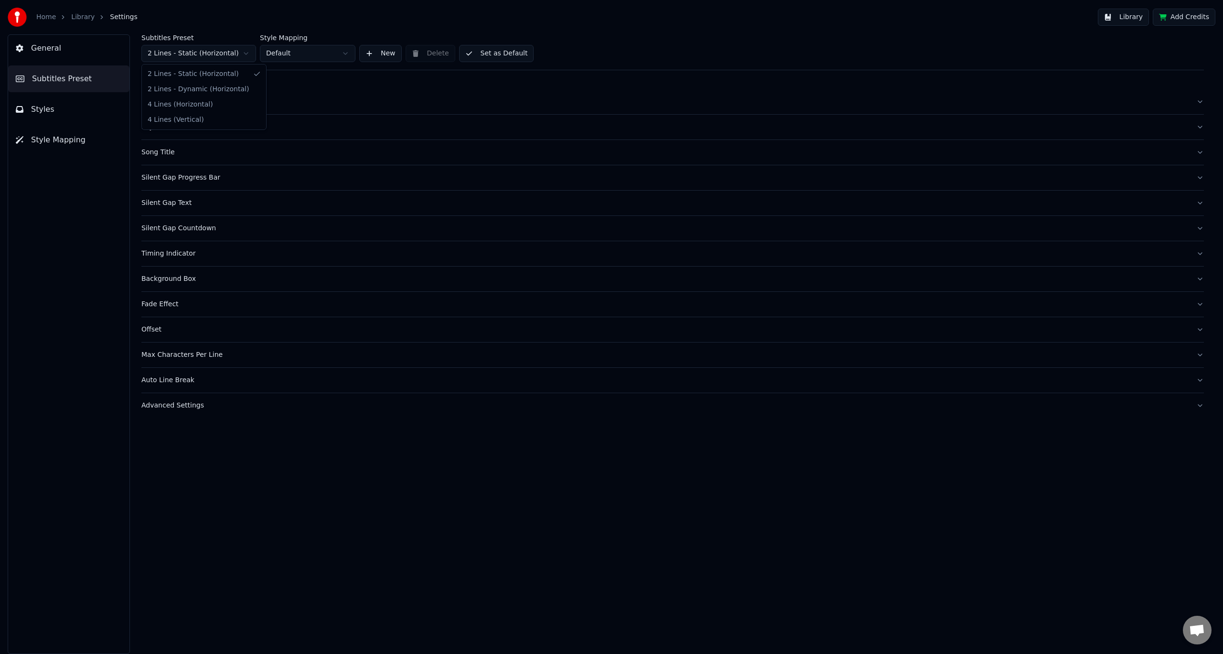
click at [214, 52] on html "Home Library Settings Library Add Credits General Subtitles Preset Styles Style…" at bounding box center [611, 327] width 1223 height 654
click at [191, 104] on div "General" at bounding box center [665, 102] width 1048 height 10
click at [193, 102] on div "General" at bounding box center [665, 102] width 1048 height 10
click at [236, 131] on div "Song Title" at bounding box center [665, 127] width 1048 height 10
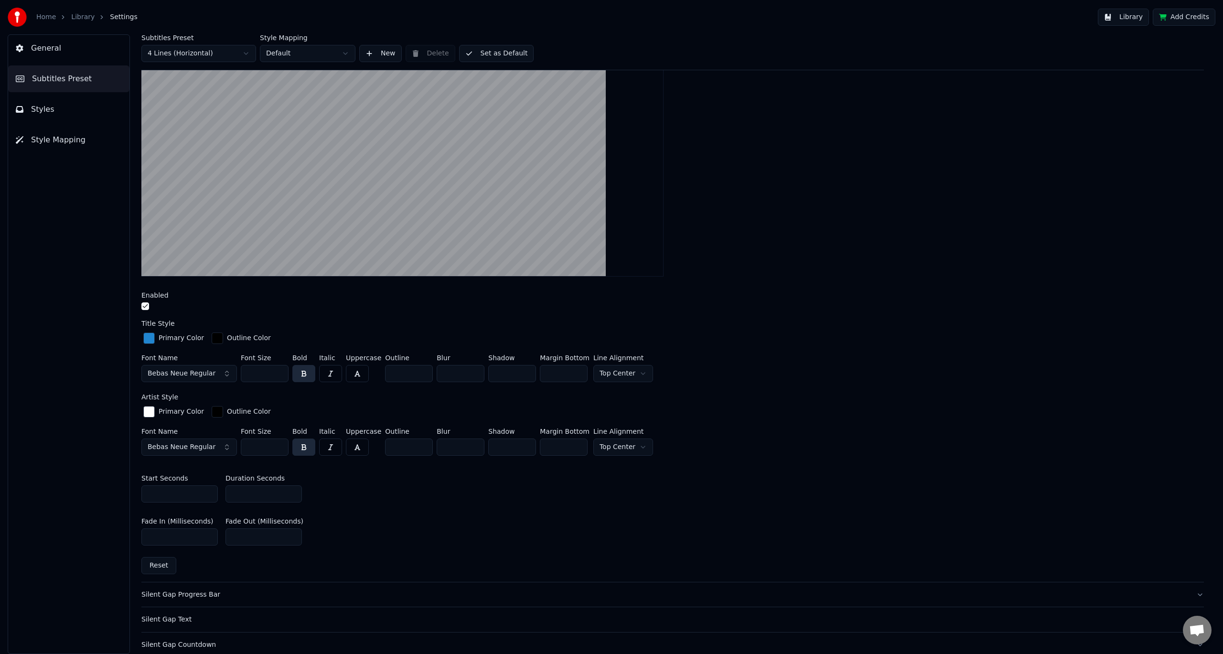
scroll to position [141, 0]
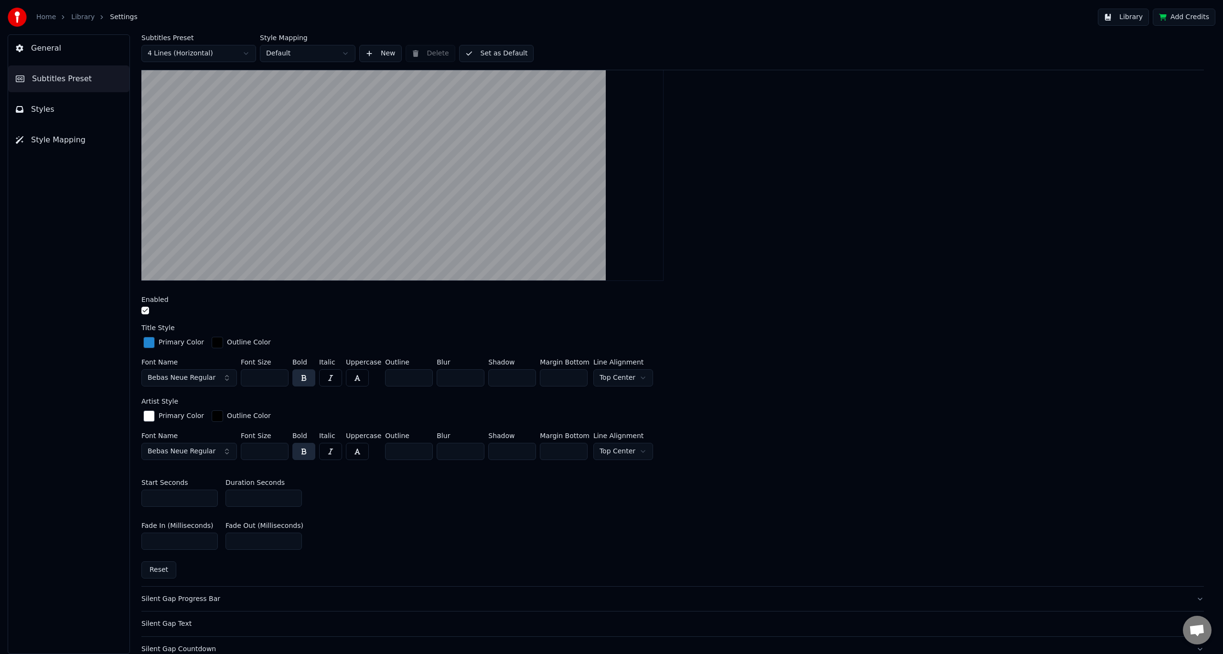
drag, startPoint x: 188, startPoint y: 501, endPoint x: 128, endPoint y: 497, distance: 60.4
click at [119, 498] on div "General Subtitles Preset Styles Style Mapping Subtitles Preset 4 Lines (Horizon…" at bounding box center [611, 344] width 1223 height 620
type input "*"
click at [238, 496] on input "*" at bounding box center [264, 498] width 76 height 17
drag, startPoint x: 243, startPoint y: 498, endPoint x: 210, endPoint y: 498, distance: 33.0
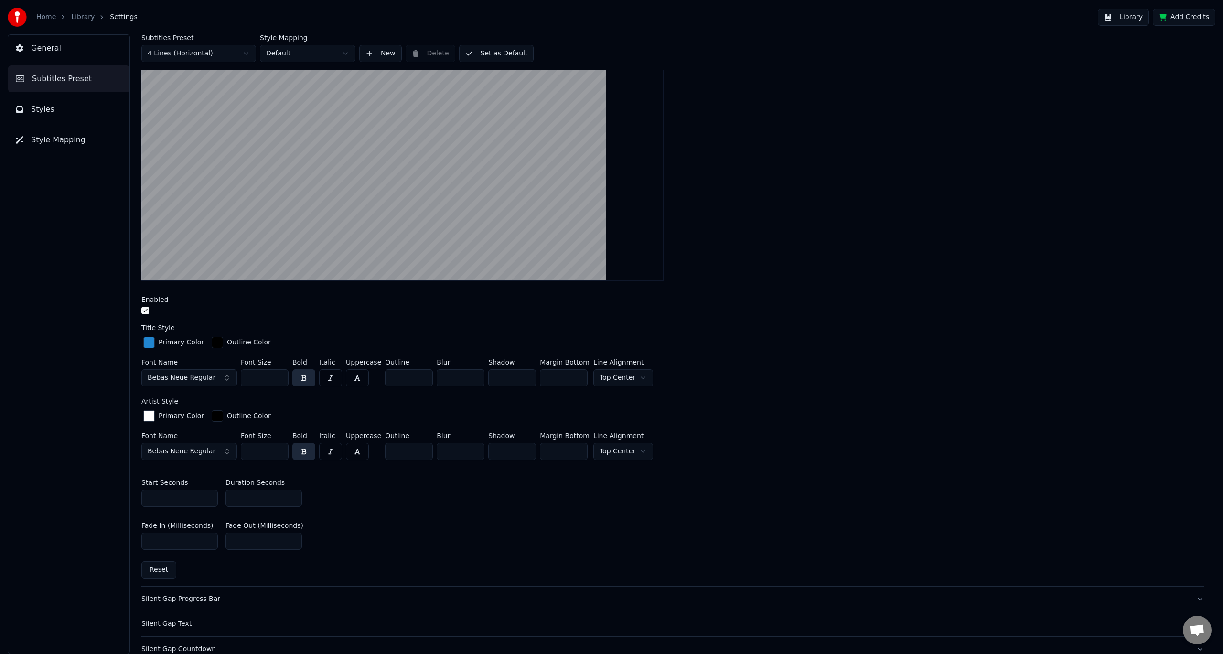
click at [210, 498] on div "Start Seconds * Duration Seconds *" at bounding box center [672, 493] width 1063 height 43
type input "*"
click at [406, 501] on div "Start Seconds * Duration Seconds *" at bounding box center [672, 493] width 1063 height 43
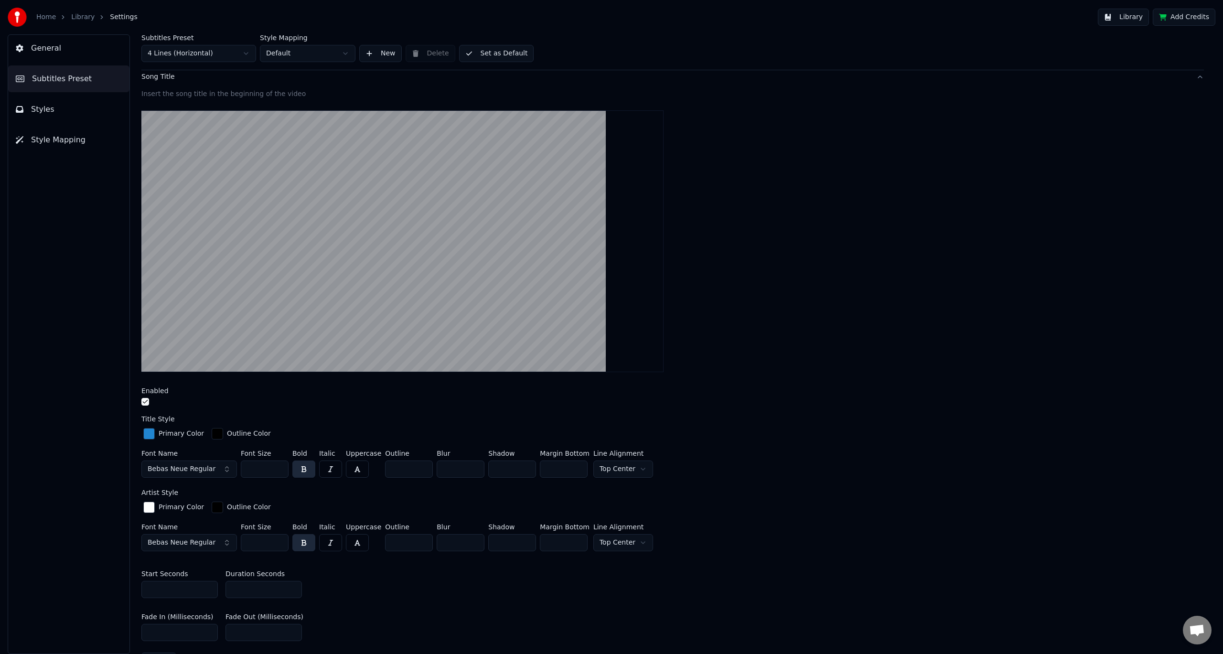
scroll to position [0, 0]
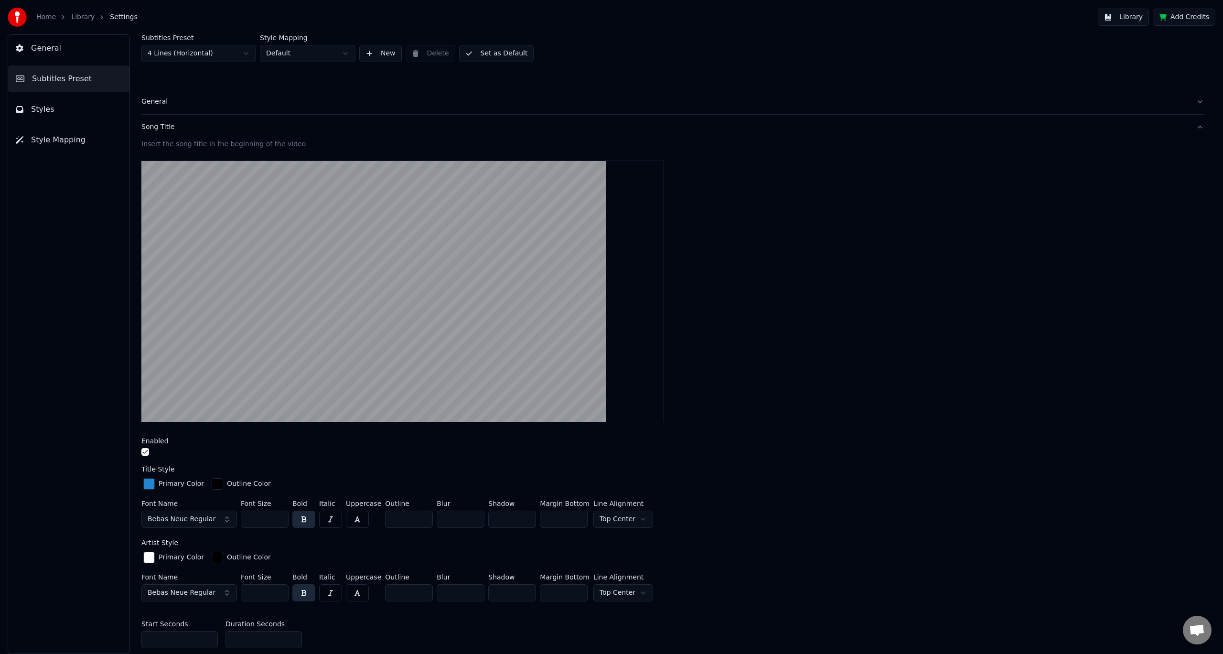
click at [65, 53] on button "General" at bounding box center [68, 48] width 121 height 27
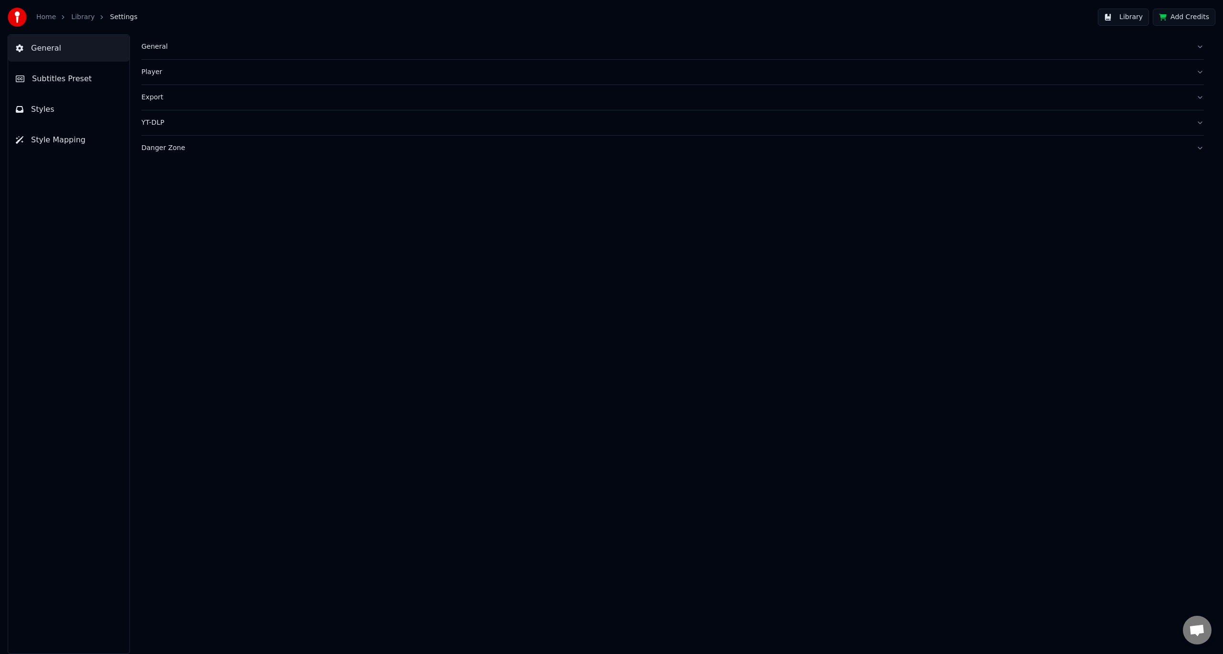
click at [43, 17] on link "Home" at bounding box center [46, 17] width 20 height 10
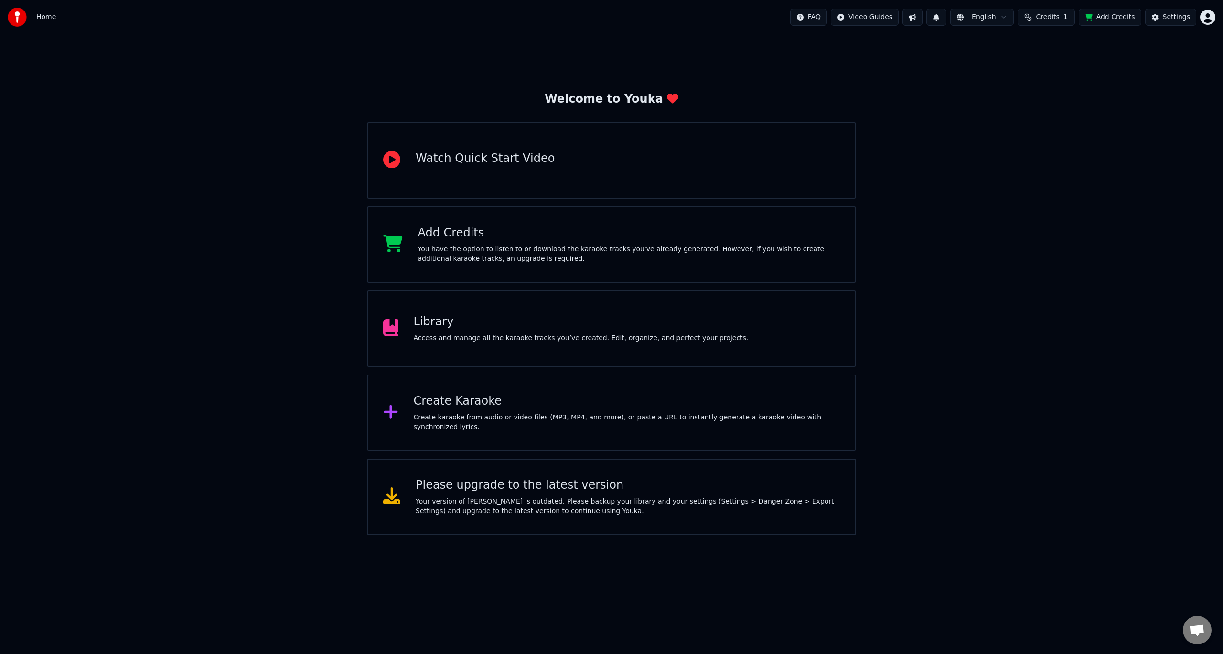
click at [476, 332] on div "Library Access and manage all the karaoke tracks you’ve created. Edit, organize…" at bounding box center [581, 328] width 335 height 29
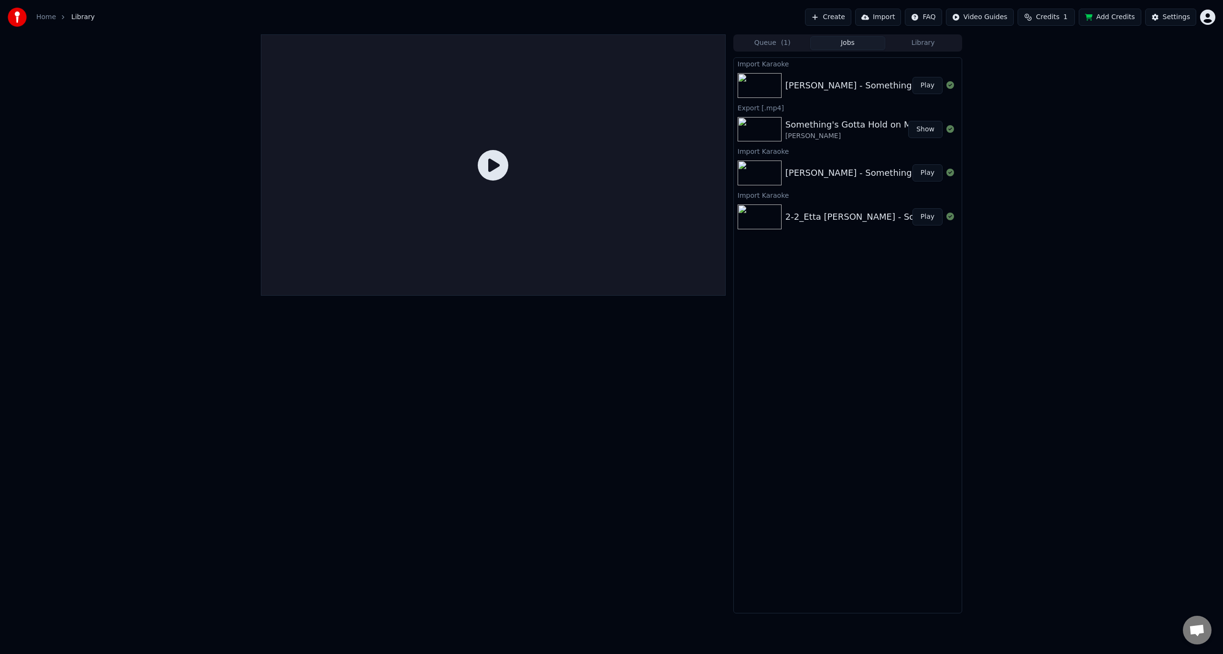
click at [929, 85] on button "Play" at bounding box center [928, 85] width 30 height 17
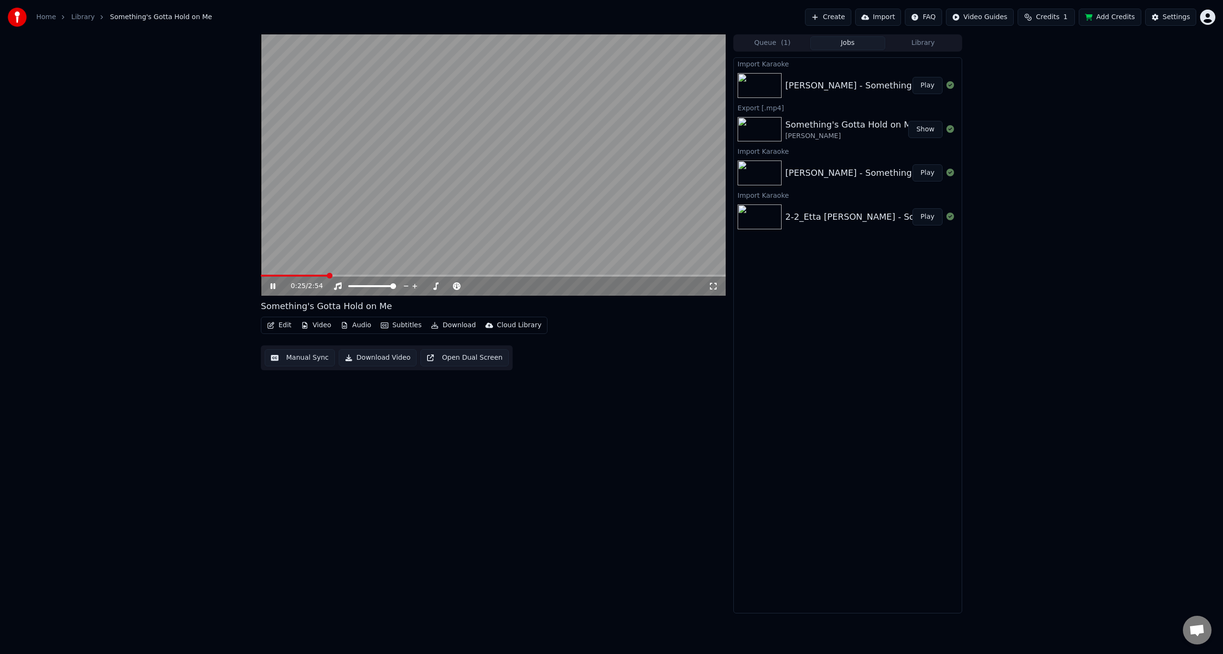
click at [327, 275] on span at bounding box center [493, 276] width 465 height 2
click at [379, 275] on span at bounding box center [380, 276] width 6 height 6
click at [401, 275] on span at bounding box center [493, 276] width 465 height 2
click at [424, 274] on video at bounding box center [493, 164] width 465 height 261
click at [273, 288] on icon at bounding box center [273, 286] width 6 height 7
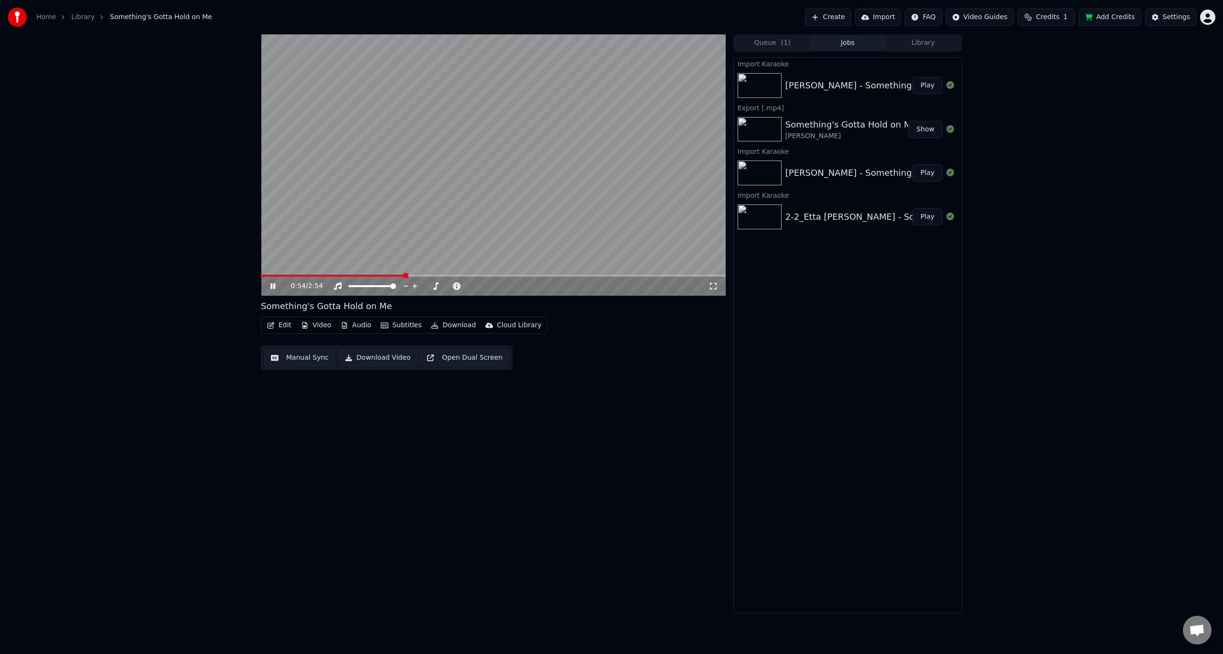
click at [271, 287] on icon at bounding box center [273, 286] width 5 height 6
click at [450, 327] on button "Download" at bounding box center [453, 325] width 53 height 13
click at [469, 348] on div "Video [.mp4]" at bounding box center [462, 346] width 43 height 10
click at [1166, 14] on div "Settings" at bounding box center [1176, 17] width 27 height 10
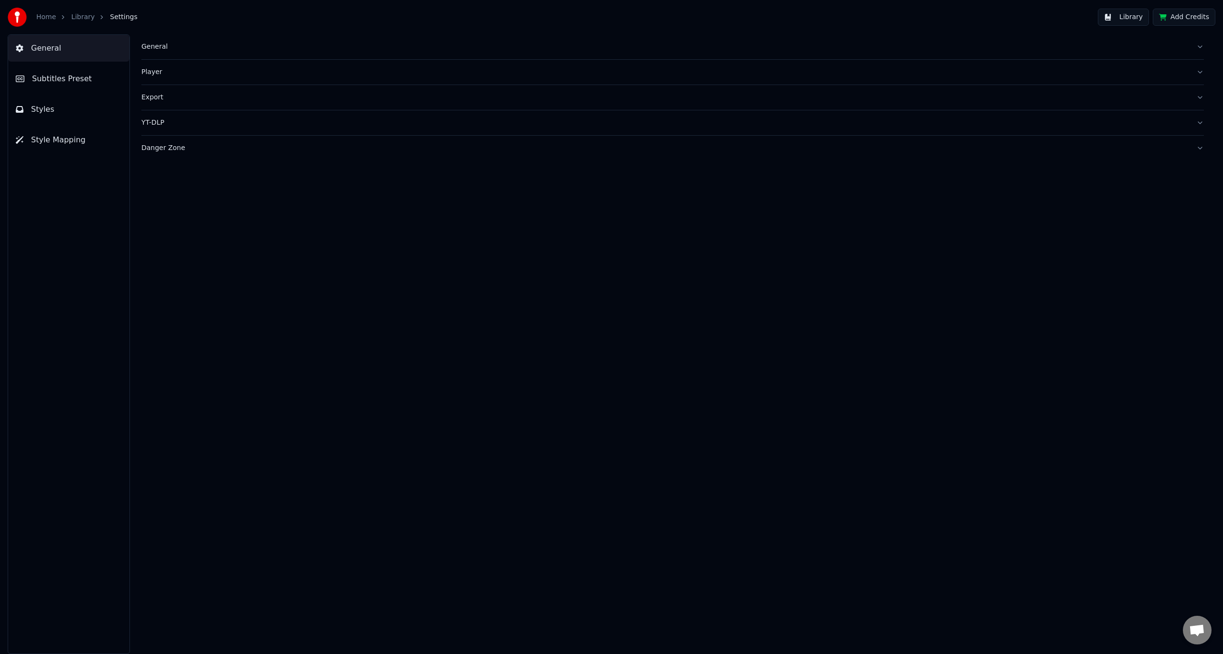
click at [202, 45] on div "General" at bounding box center [665, 47] width 1048 height 10
click at [84, 81] on button "Subtitles Preset" at bounding box center [68, 78] width 121 height 27
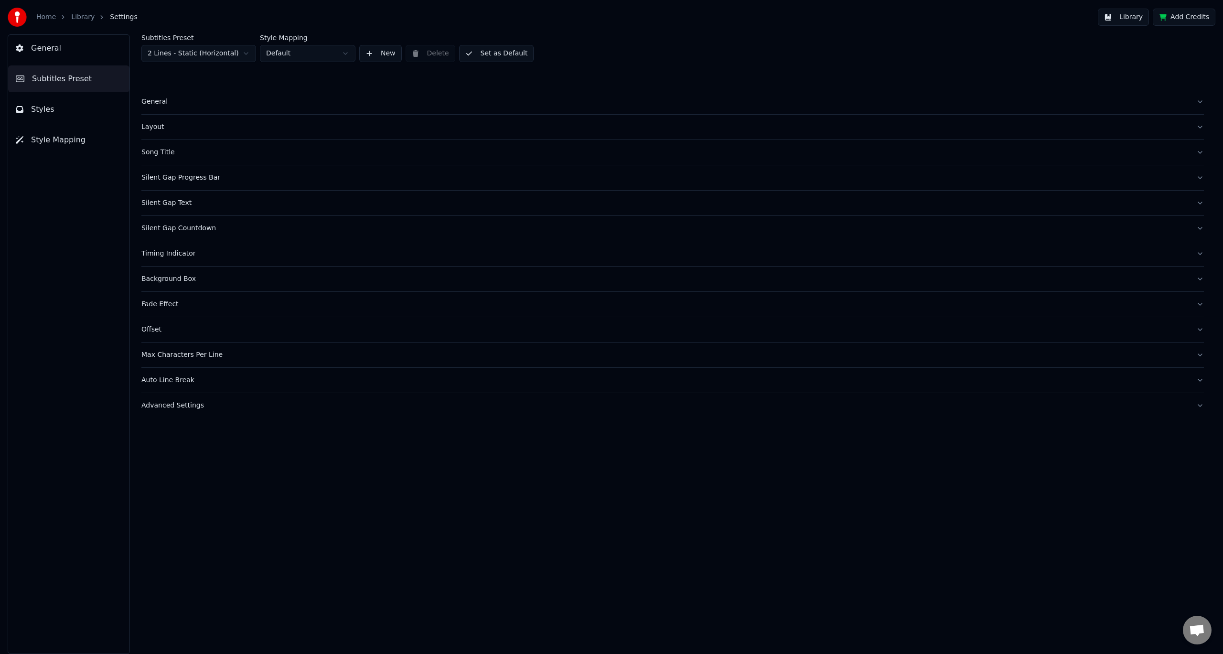
click at [50, 108] on span "Styles" at bounding box center [42, 109] width 23 height 11
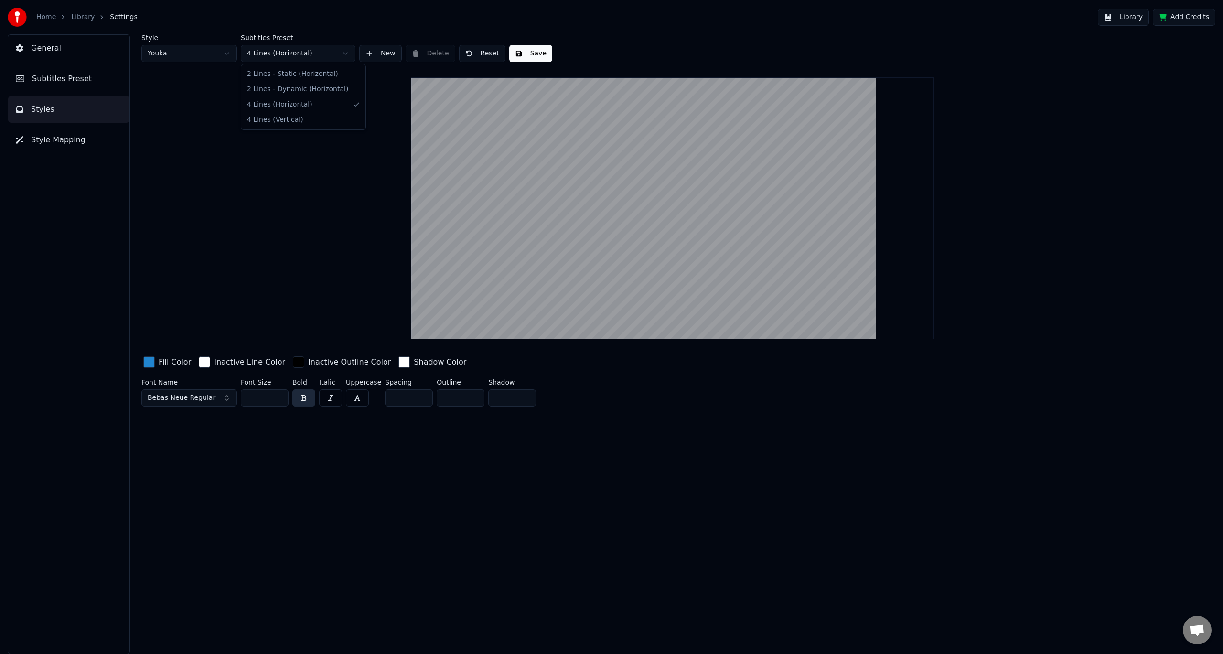
click at [260, 55] on html "Home Library Settings Library Add Credits General Subtitles Preset Styles Style…" at bounding box center [611, 327] width 1223 height 654
click at [314, 45] on html "Home Library Settings Library Add Credits General Subtitles Preset Styles Style…" at bounding box center [611, 327] width 1223 height 654
click at [64, 140] on span "Style Mapping" at bounding box center [58, 139] width 54 height 11
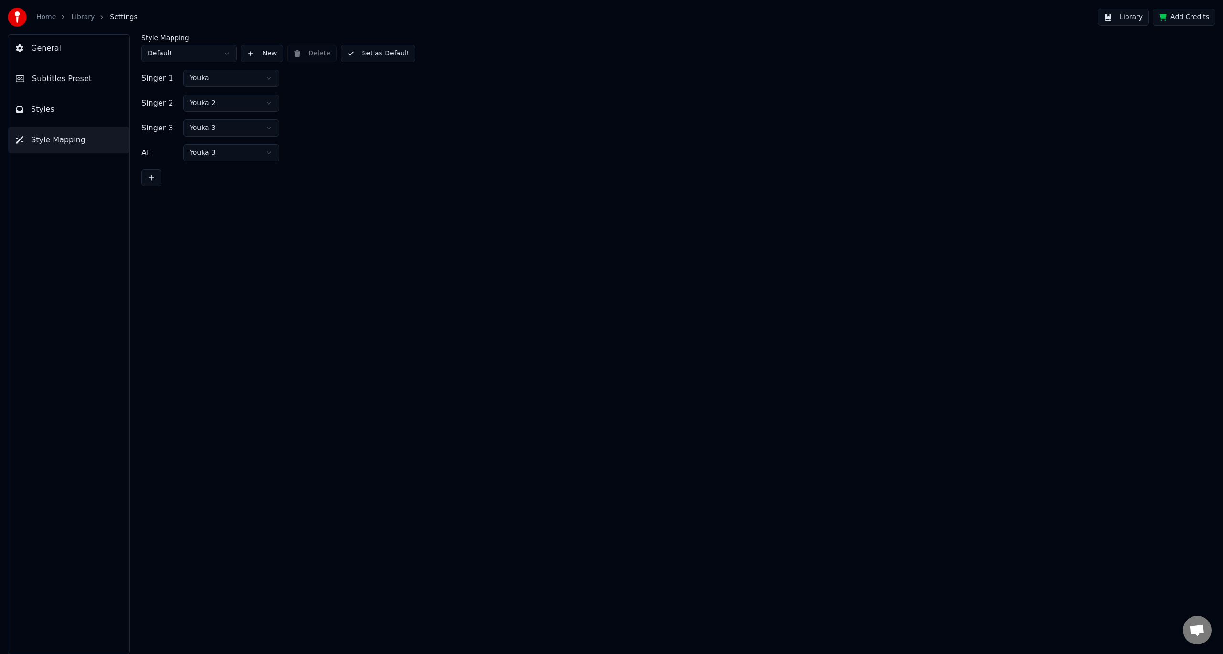
click at [42, 93] on div "General Subtitles Preset Styles Style Mapping" at bounding box center [69, 344] width 122 height 620
click at [49, 87] on button "Subtitles Preset" at bounding box center [68, 78] width 121 height 27
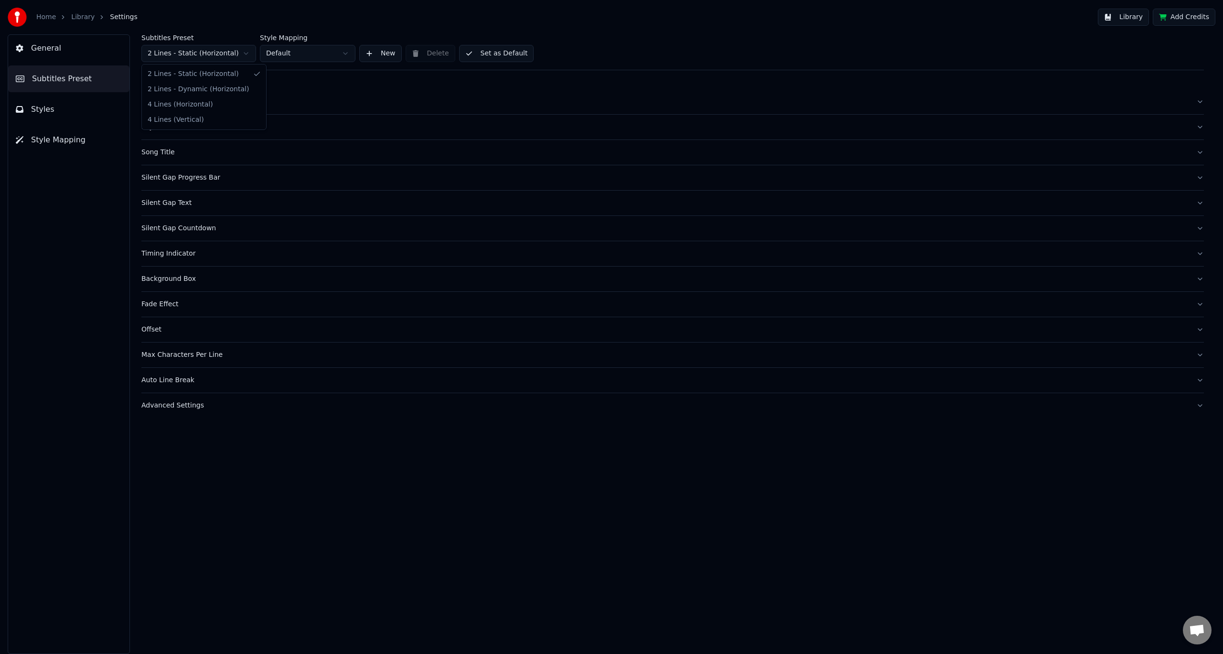
click at [236, 52] on html "Home Library Settings Library Add Credits General Subtitles Preset Styles Style…" at bounding box center [611, 327] width 1223 height 654
click at [358, 100] on div "General" at bounding box center [665, 102] width 1048 height 10
click at [269, 117] on button "Song Title" at bounding box center [672, 127] width 1063 height 25
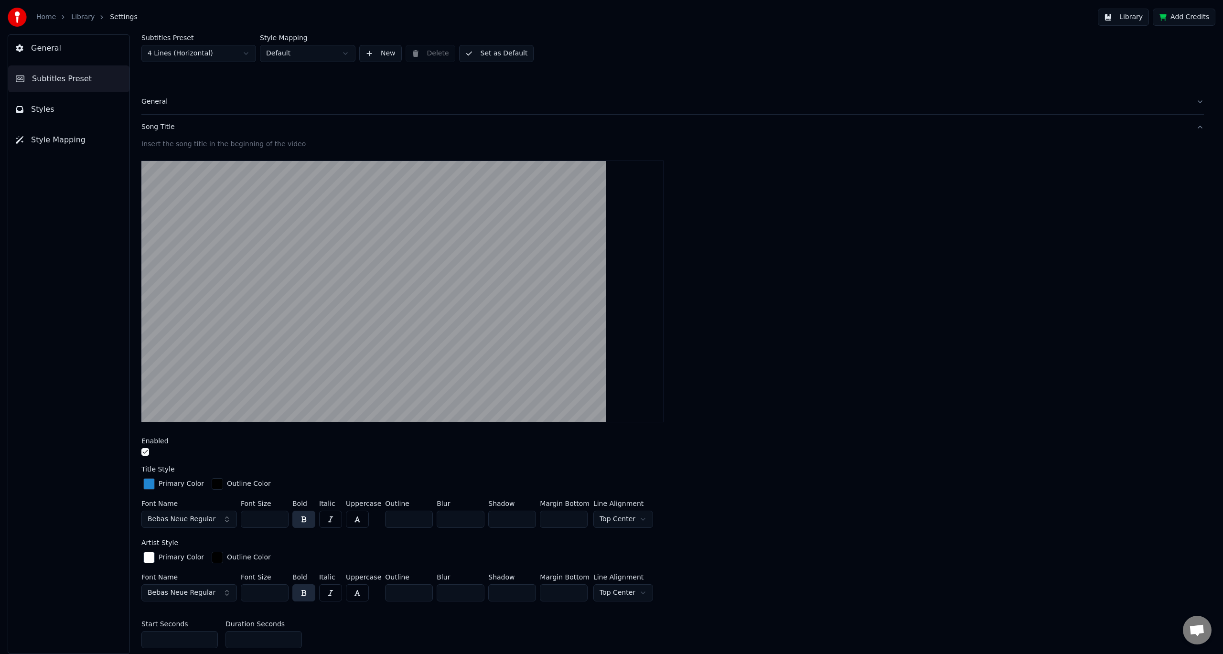
click at [269, 117] on button "Song Title" at bounding box center [672, 127] width 1063 height 25
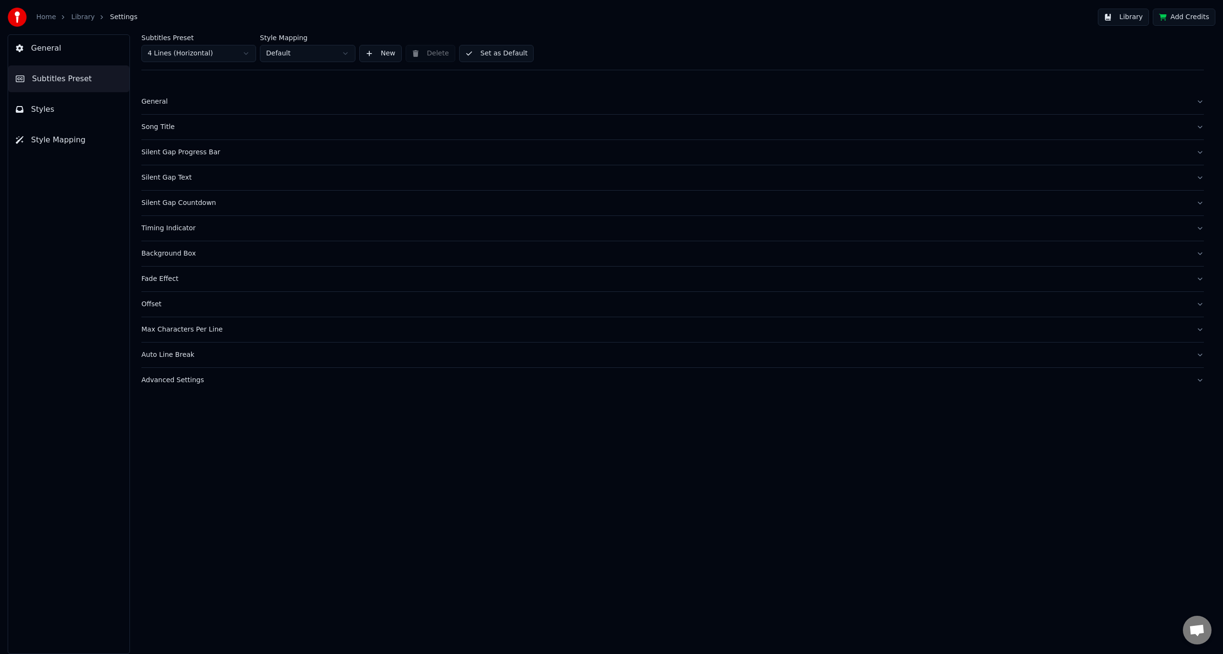
click at [266, 162] on button "Silent Gap Progress Bar" at bounding box center [672, 152] width 1063 height 25
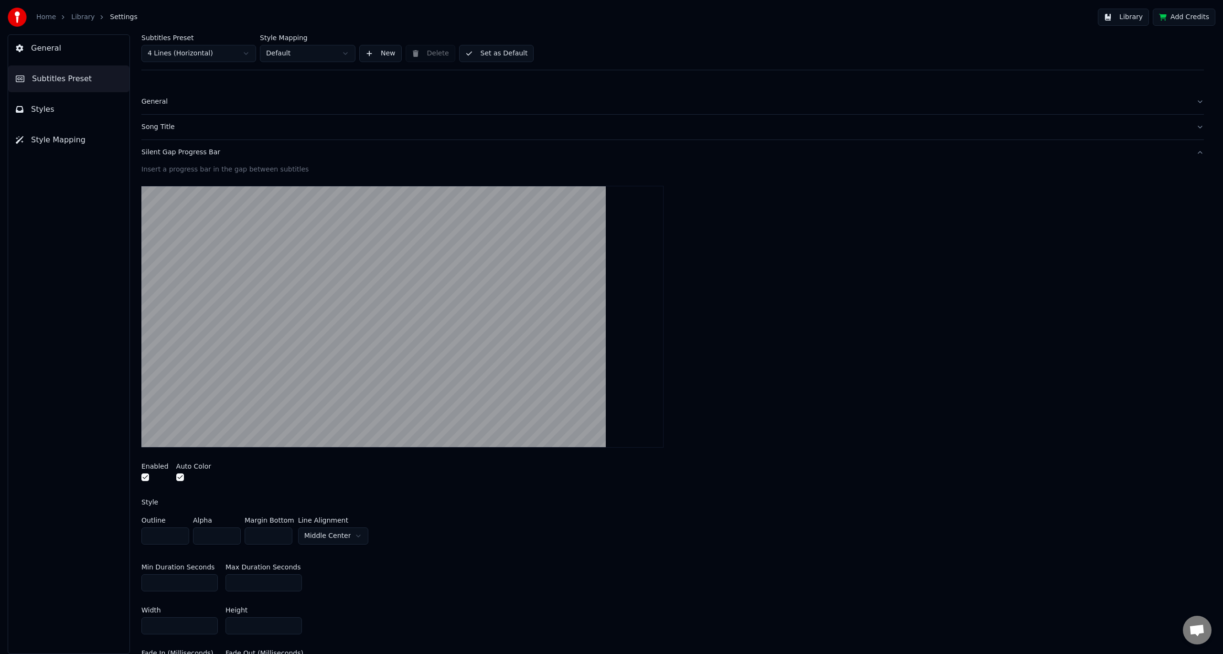
click at [266, 156] on div "Silent Gap Progress Bar" at bounding box center [665, 153] width 1048 height 10
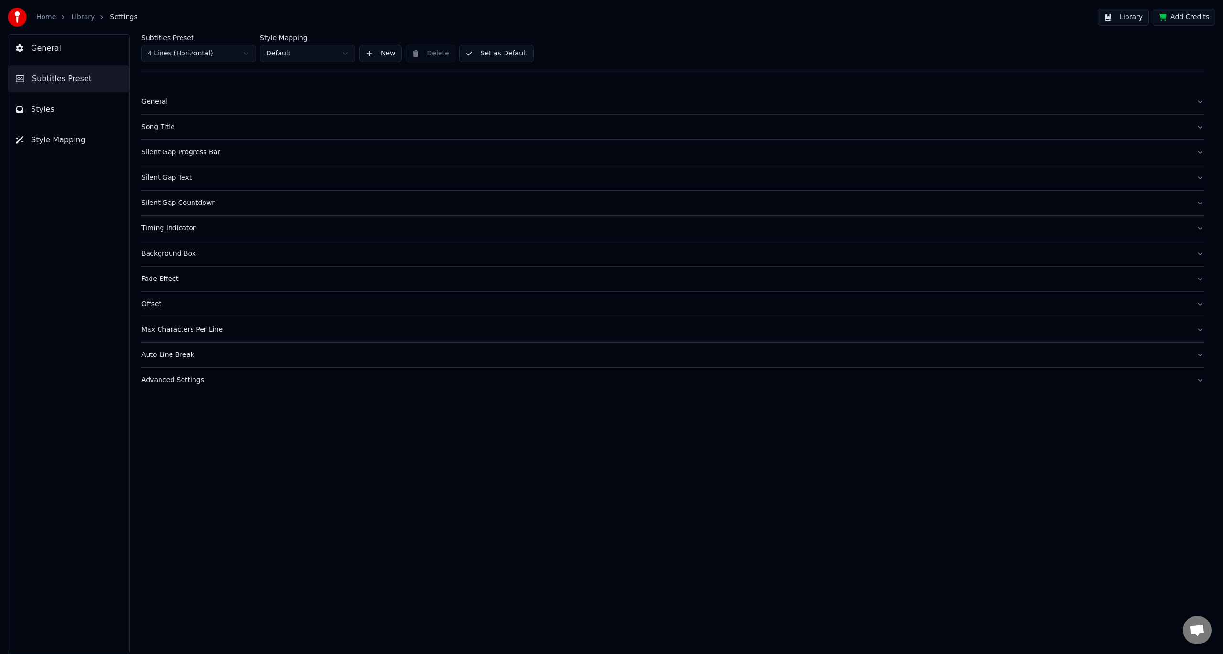
click at [246, 180] on div "Silent Gap Text" at bounding box center [665, 178] width 1048 height 10
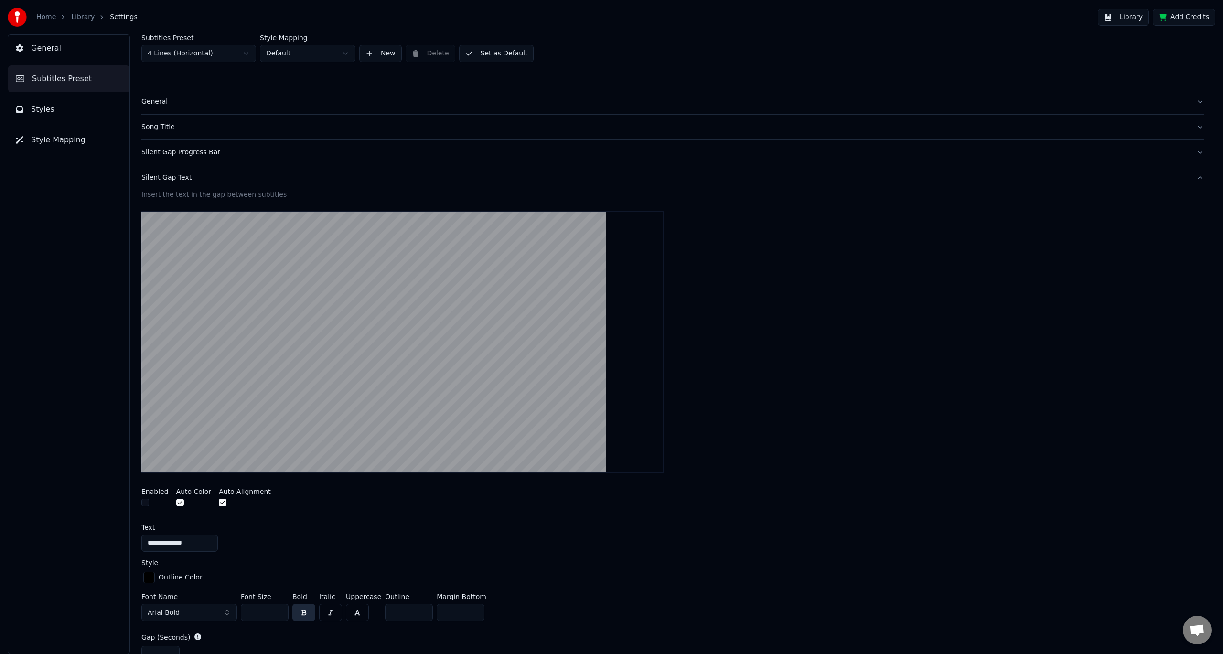
click at [246, 180] on div "Silent Gap Text" at bounding box center [665, 178] width 1048 height 10
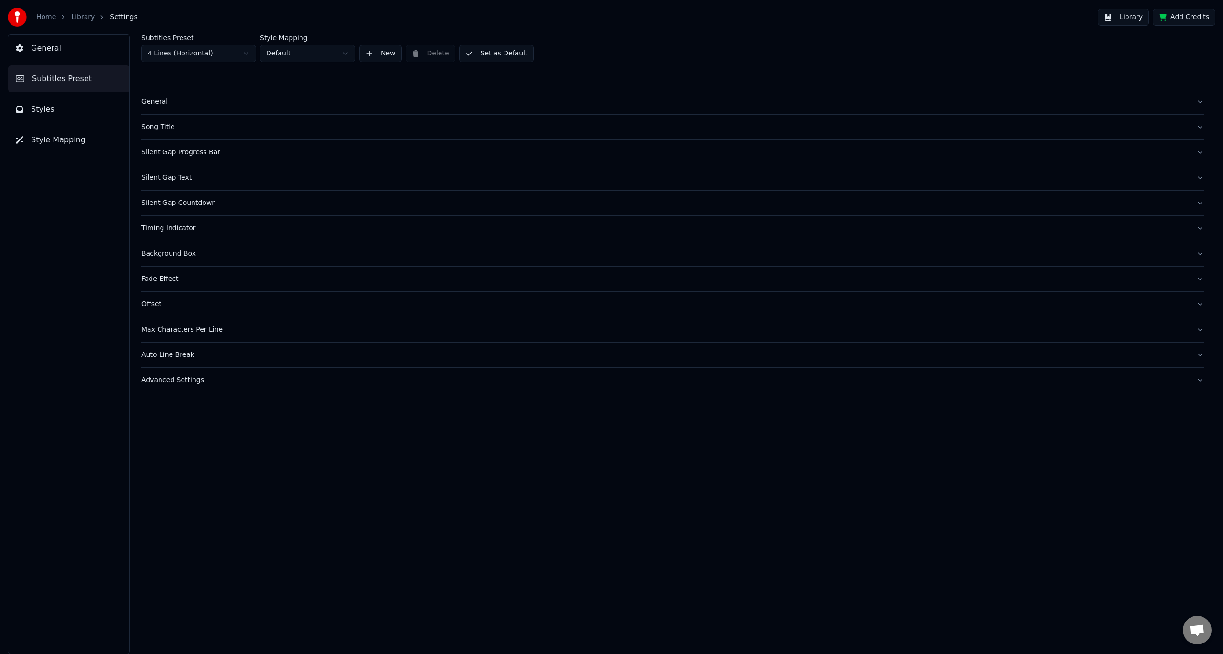
click at [236, 207] on div "Silent Gap Countdown" at bounding box center [665, 203] width 1048 height 10
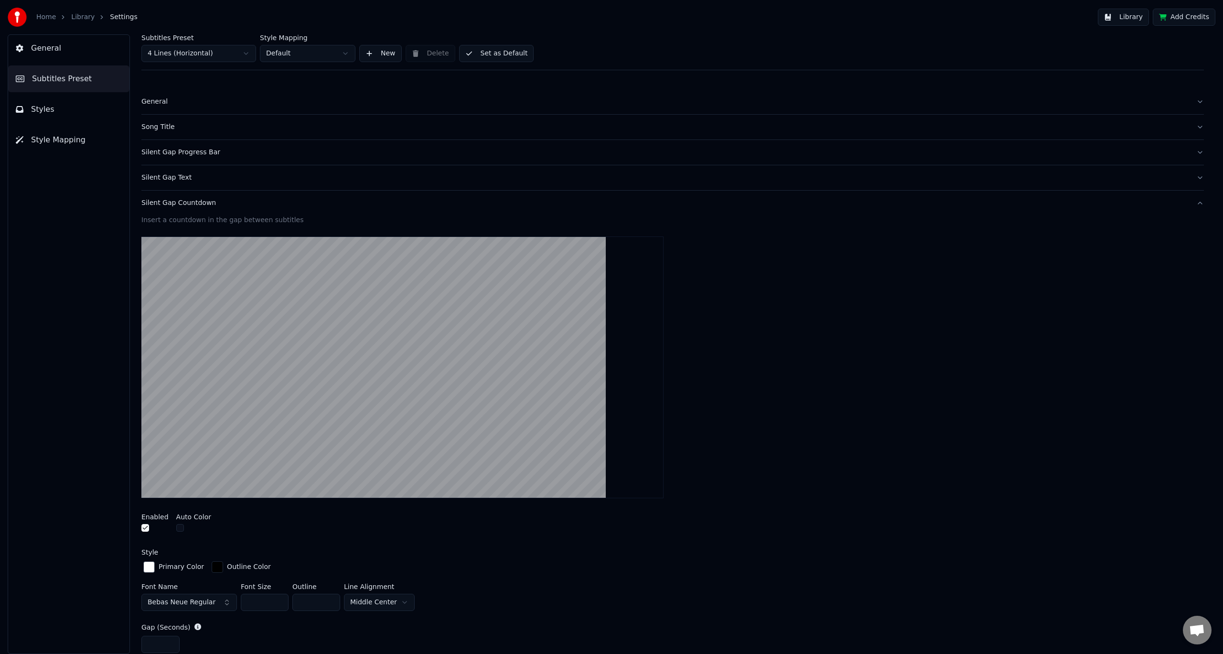
click at [236, 206] on div "Silent Gap Countdown" at bounding box center [665, 203] width 1048 height 10
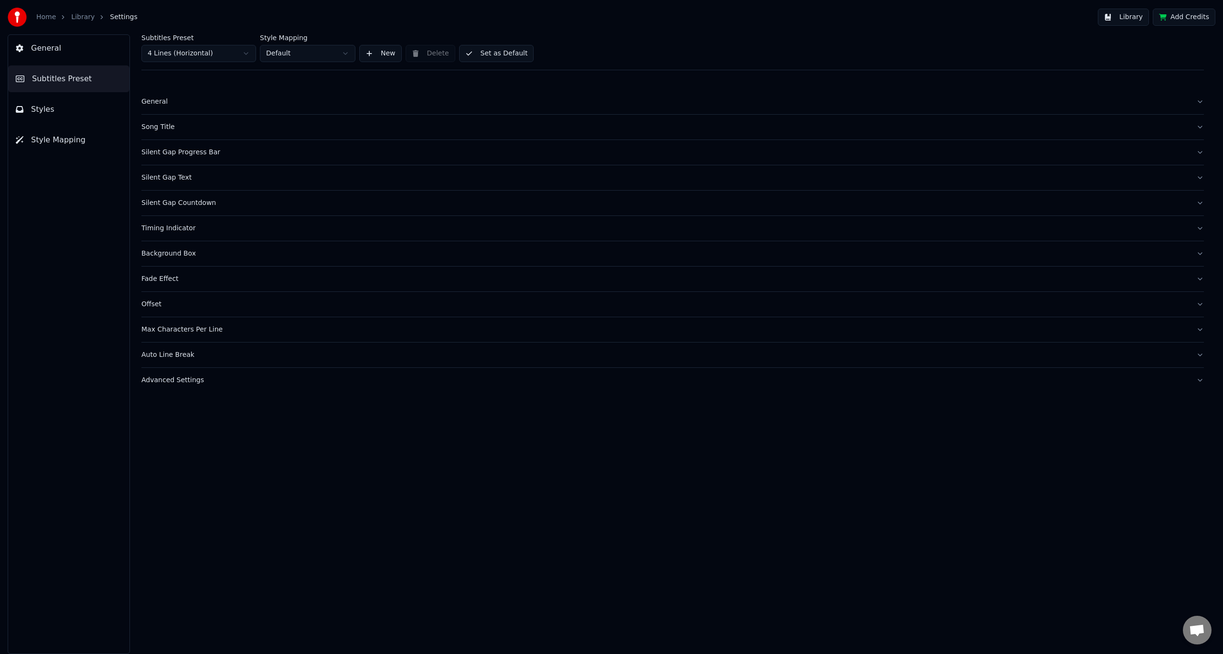
click at [237, 310] on button "Offset" at bounding box center [672, 304] width 1063 height 25
click at [237, 285] on button "Fade Effect" at bounding box center [672, 279] width 1063 height 25
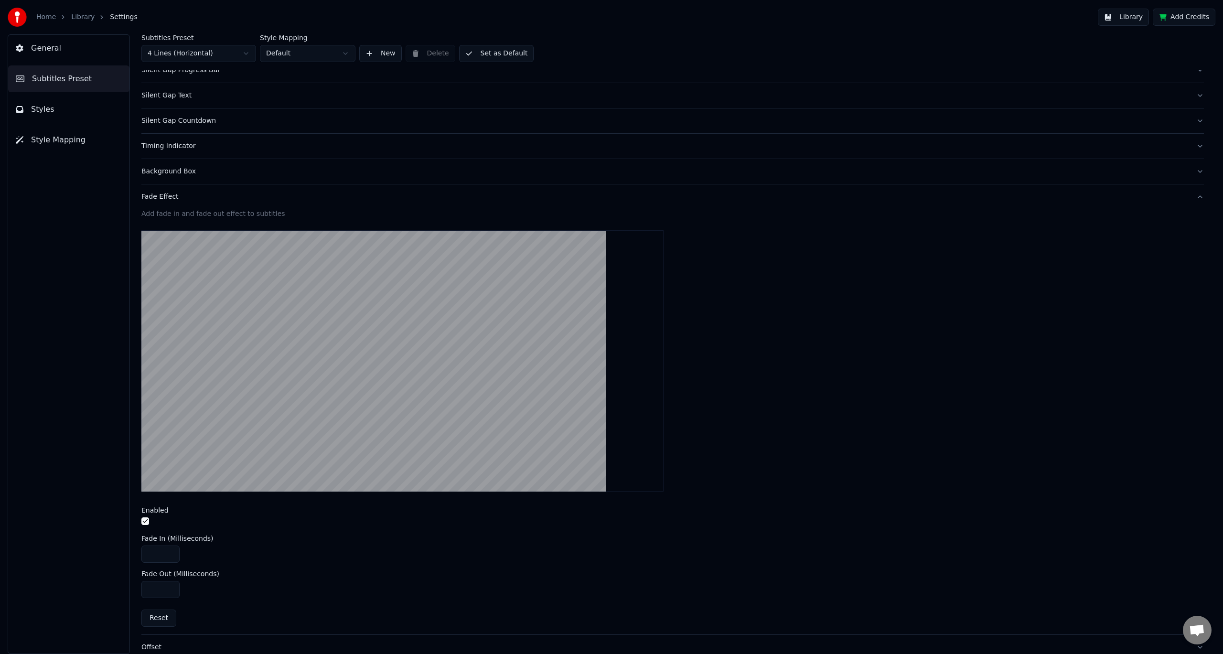
scroll to position [96, 0]
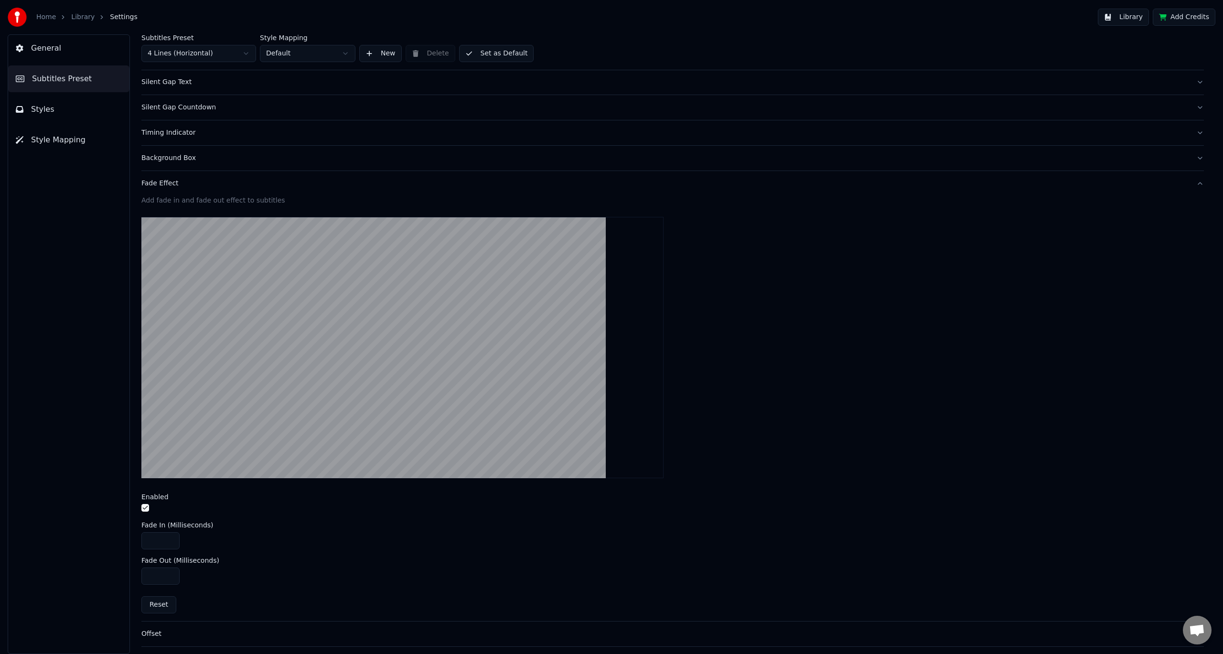
click at [144, 508] on button "button" at bounding box center [145, 508] width 8 height 8
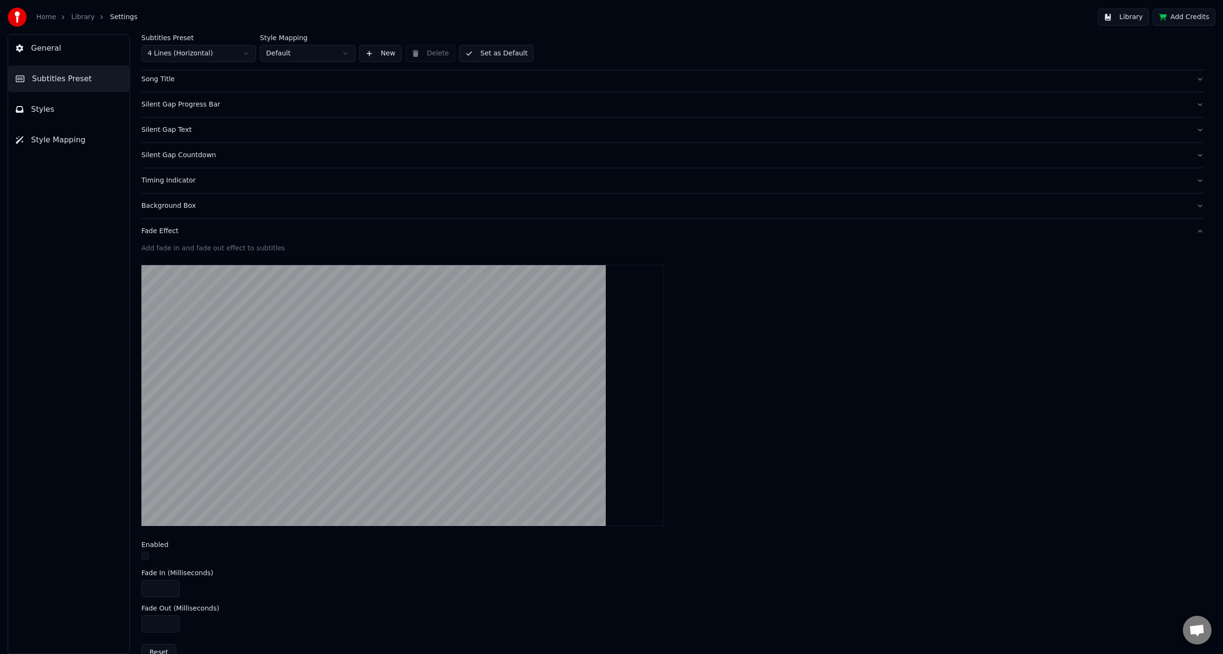
scroll to position [0, 0]
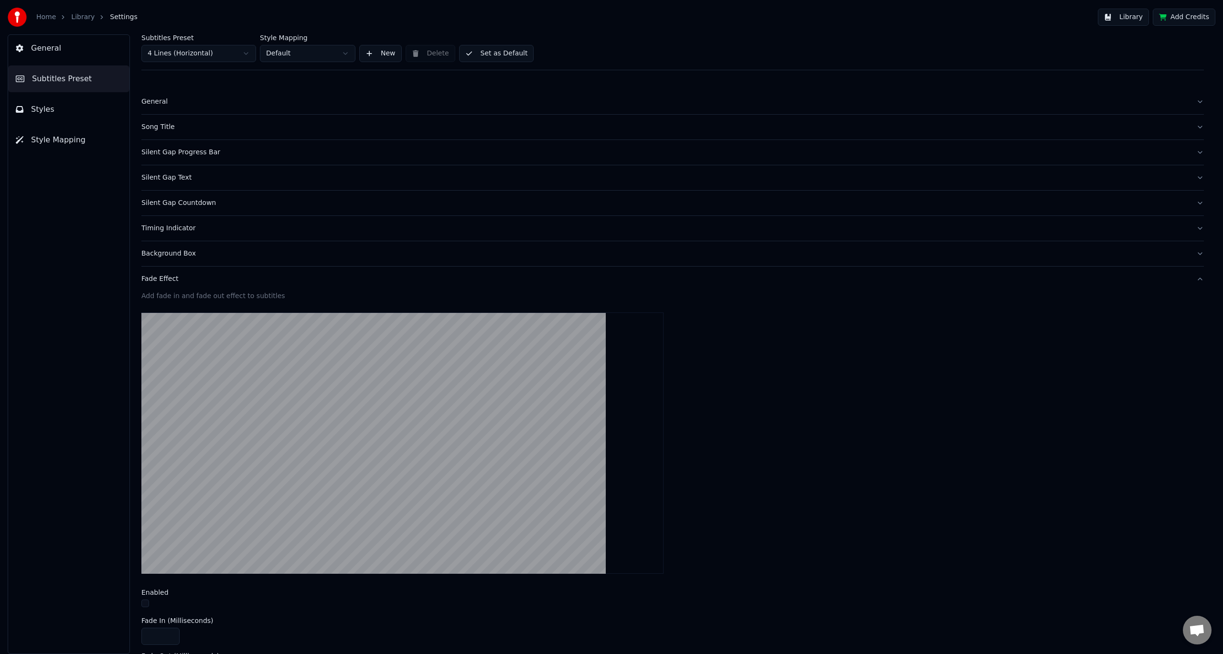
click at [47, 12] on link "Home" at bounding box center [46, 17] width 20 height 10
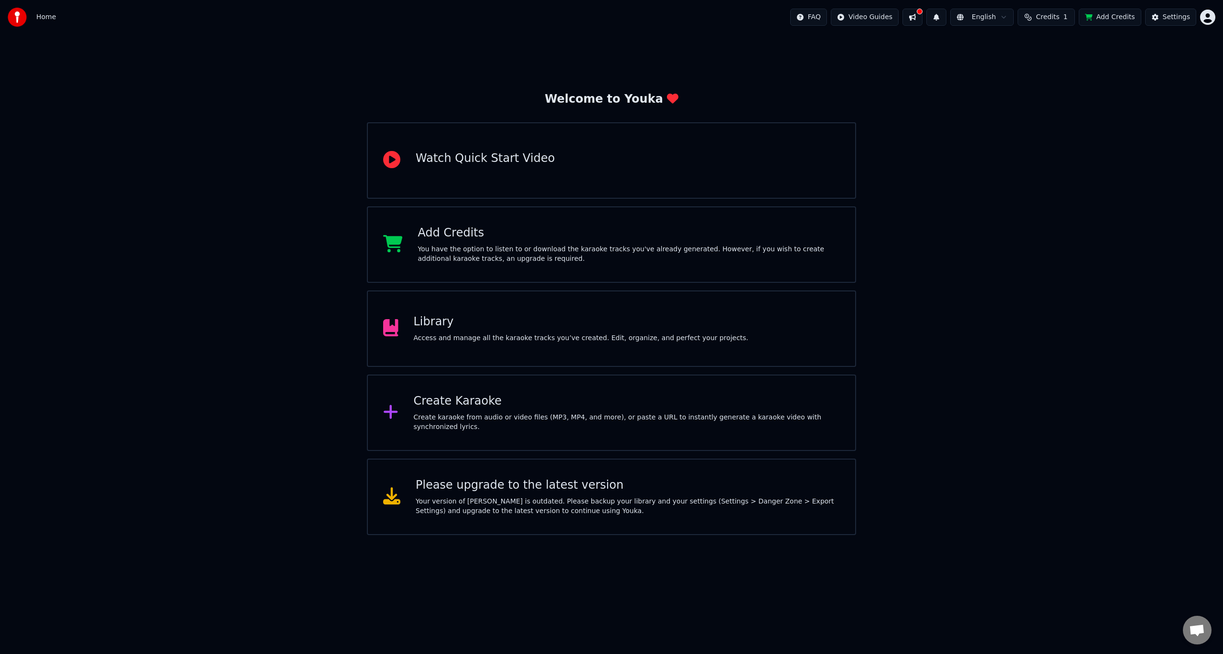
click at [603, 337] on div "Access and manage all the karaoke tracks you’ve created. Edit, organize, and pe…" at bounding box center [581, 339] width 335 height 10
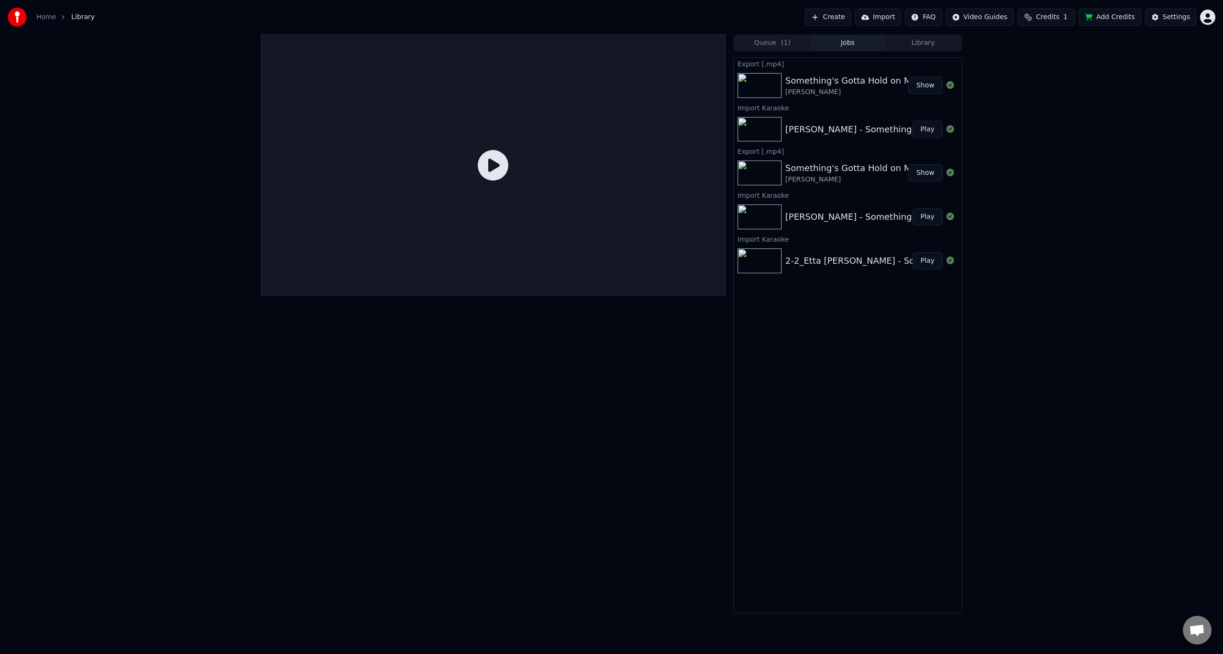
click at [928, 88] on button "Show" at bounding box center [926, 85] width 34 height 17
click at [932, 130] on button "Play" at bounding box center [928, 129] width 30 height 17
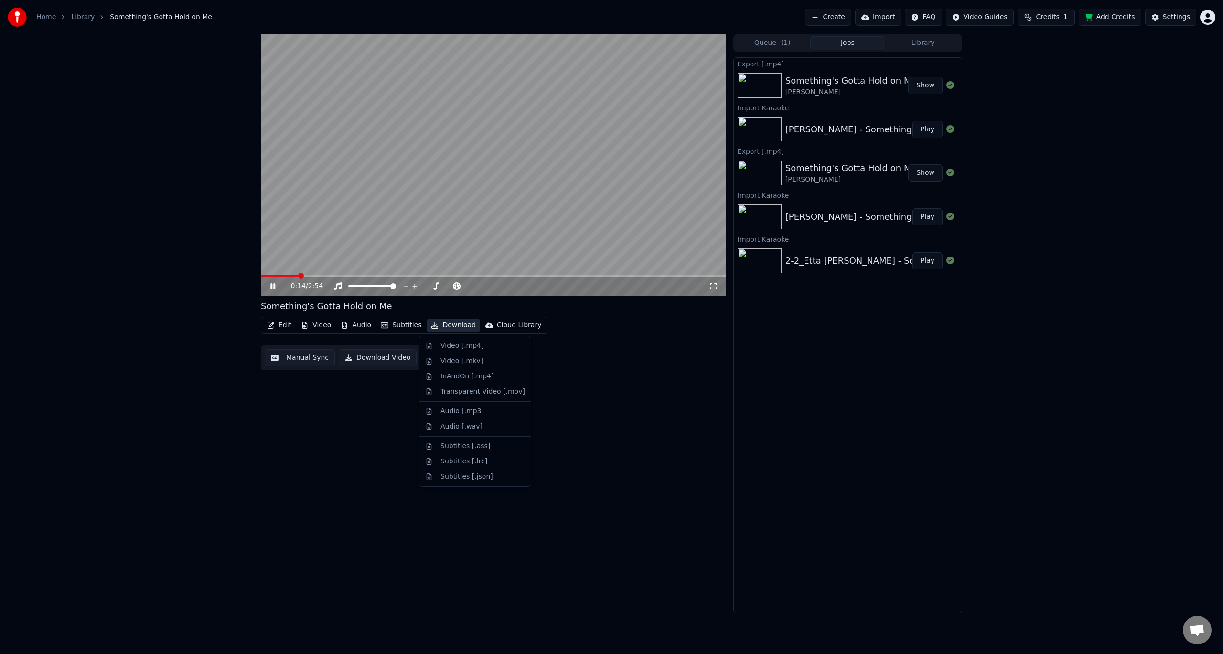
click at [451, 327] on button "Download" at bounding box center [453, 325] width 53 height 13
click at [453, 343] on div "Video [.mp4]" at bounding box center [462, 346] width 43 height 10
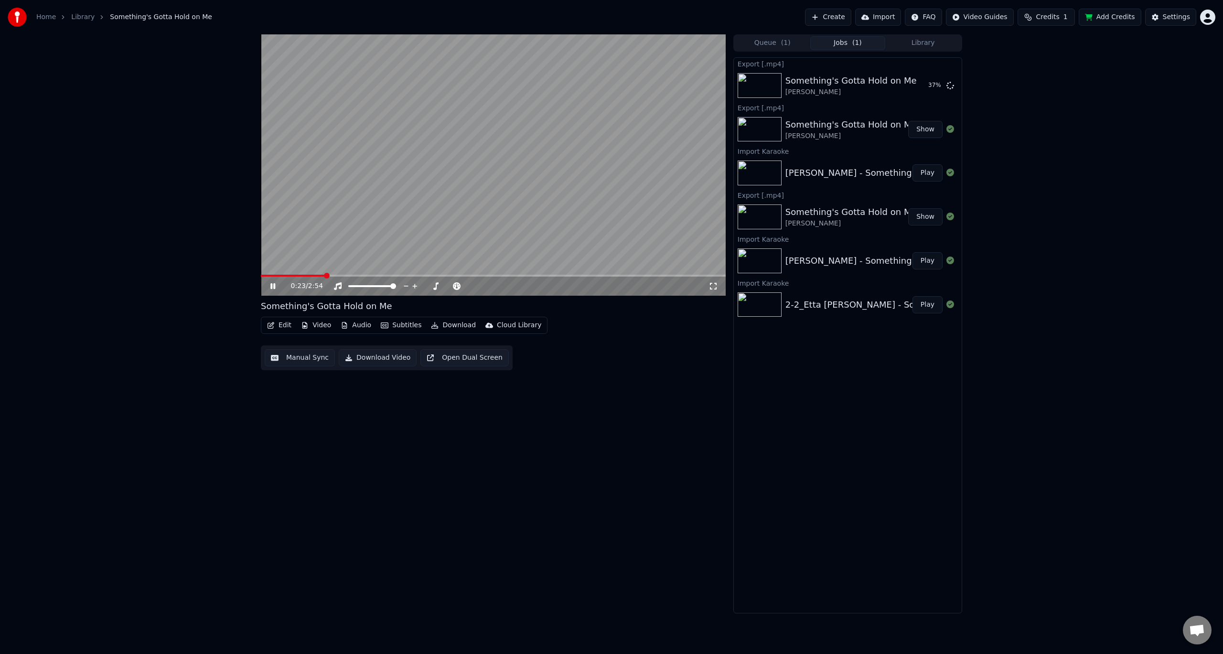
click at [270, 286] on icon at bounding box center [280, 286] width 22 height 8
click at [1159, 220] on div "0:24 / 2:54 Something's Gotta Hold on Me Edit Video Audio Subtitles Download Cl…" at bounding box center [611, 323] width 1223 height 579
